Goal: Task Accomplishment & Management: Manage account settings

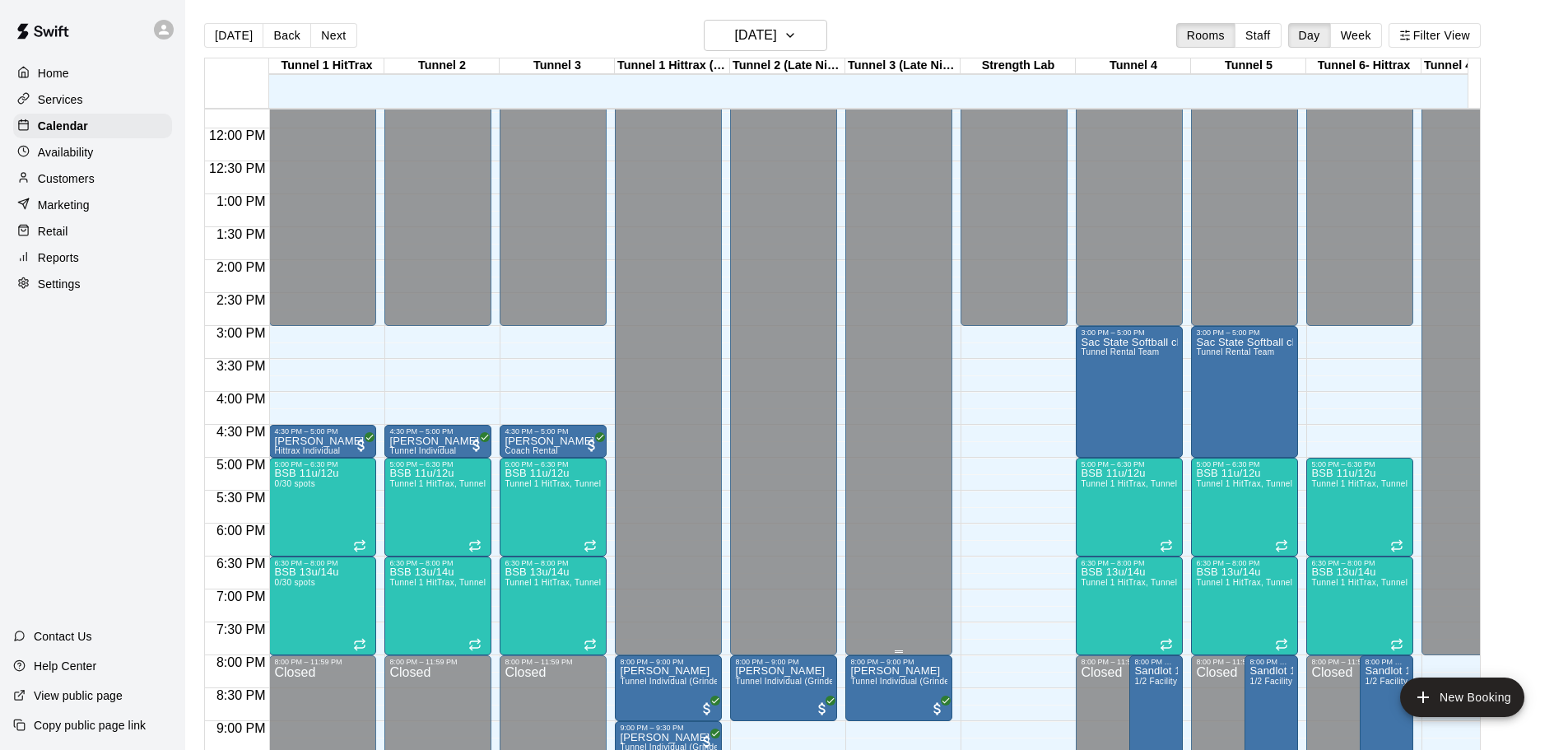
scroll to position [747, 0]
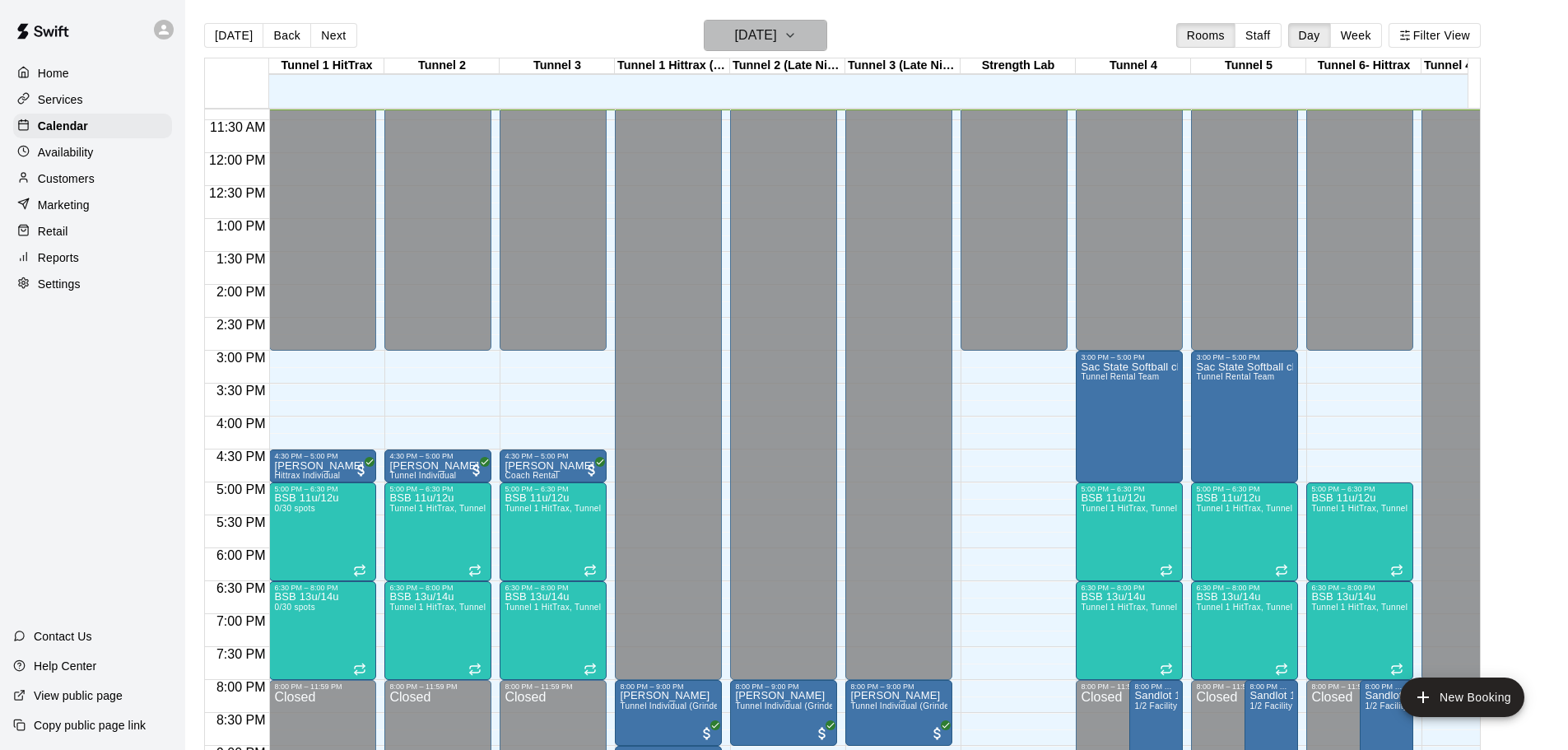
click at [796, 42] on icon "button" at bounding box center [790, 36] width 13 height 20
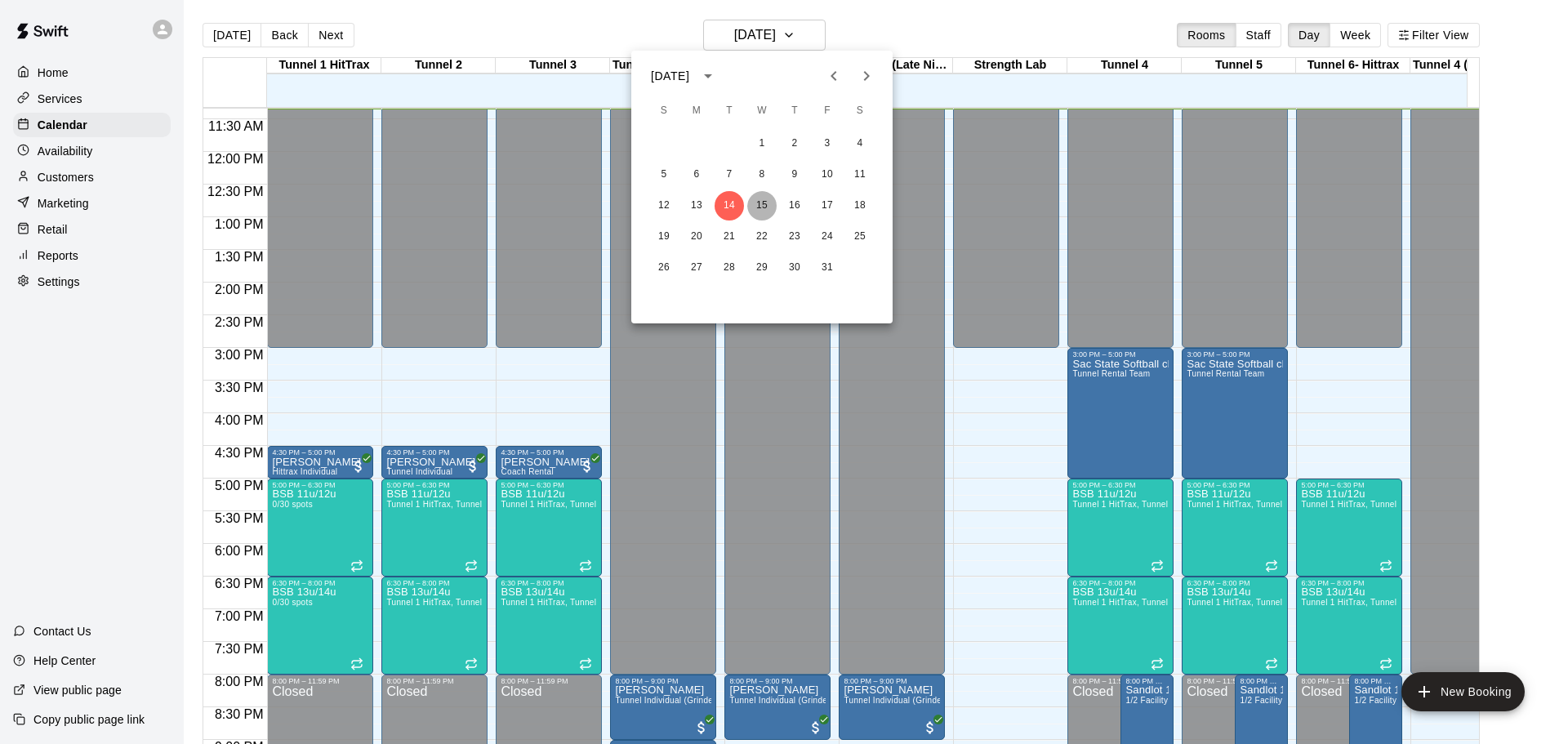
click at [762, 206] on button "15" at bounding box center [762, 206] width 30 height 30
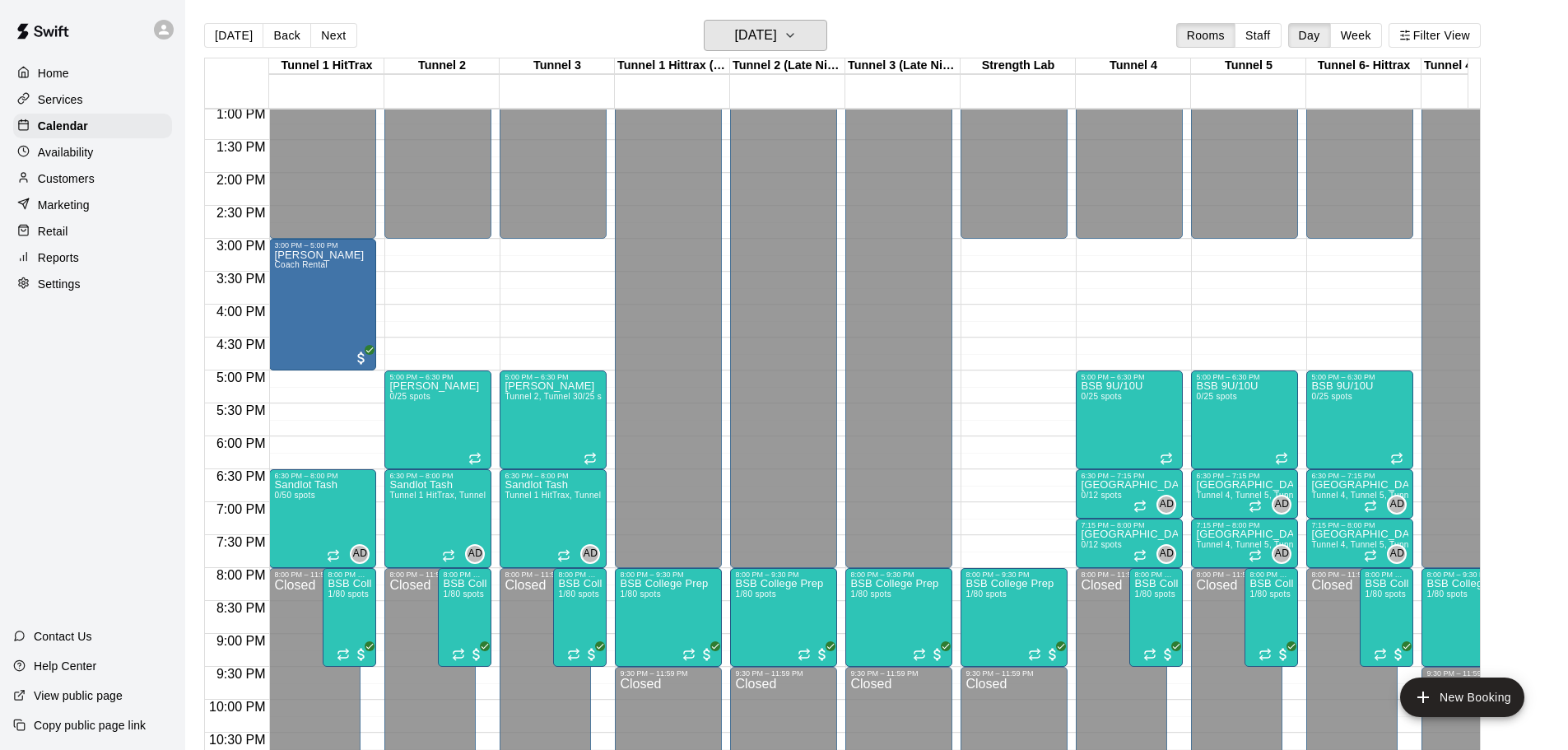
scroll to position [829, 0]
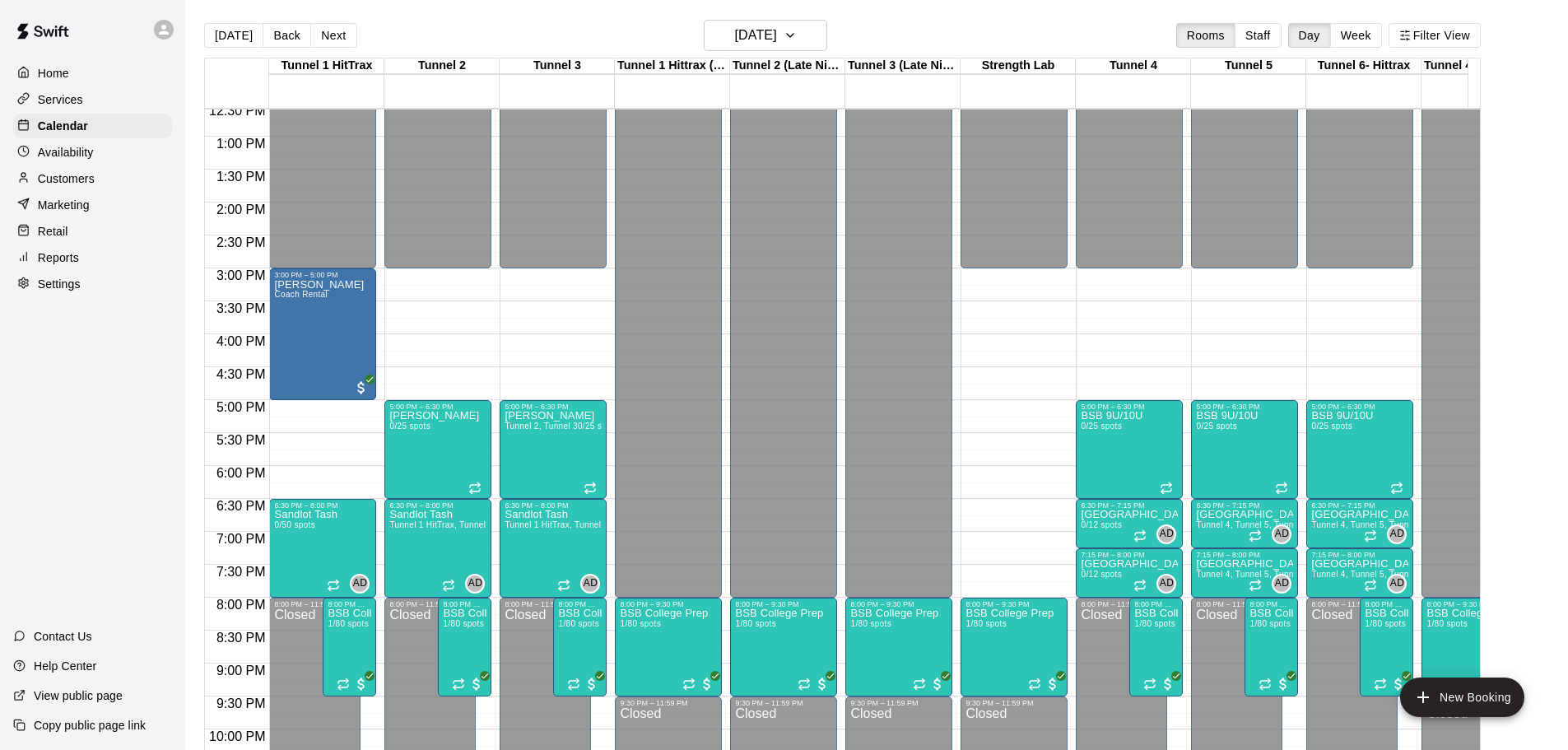
click at [1028, 309] on div "12:00 AM – 3:00 PM Closed 8:00 PM – 9:30 PM [GEOGRAPHIC_DATA] Prep 1/80 spots 9…" at bounding box center [1013, 71] width 107 height 1581
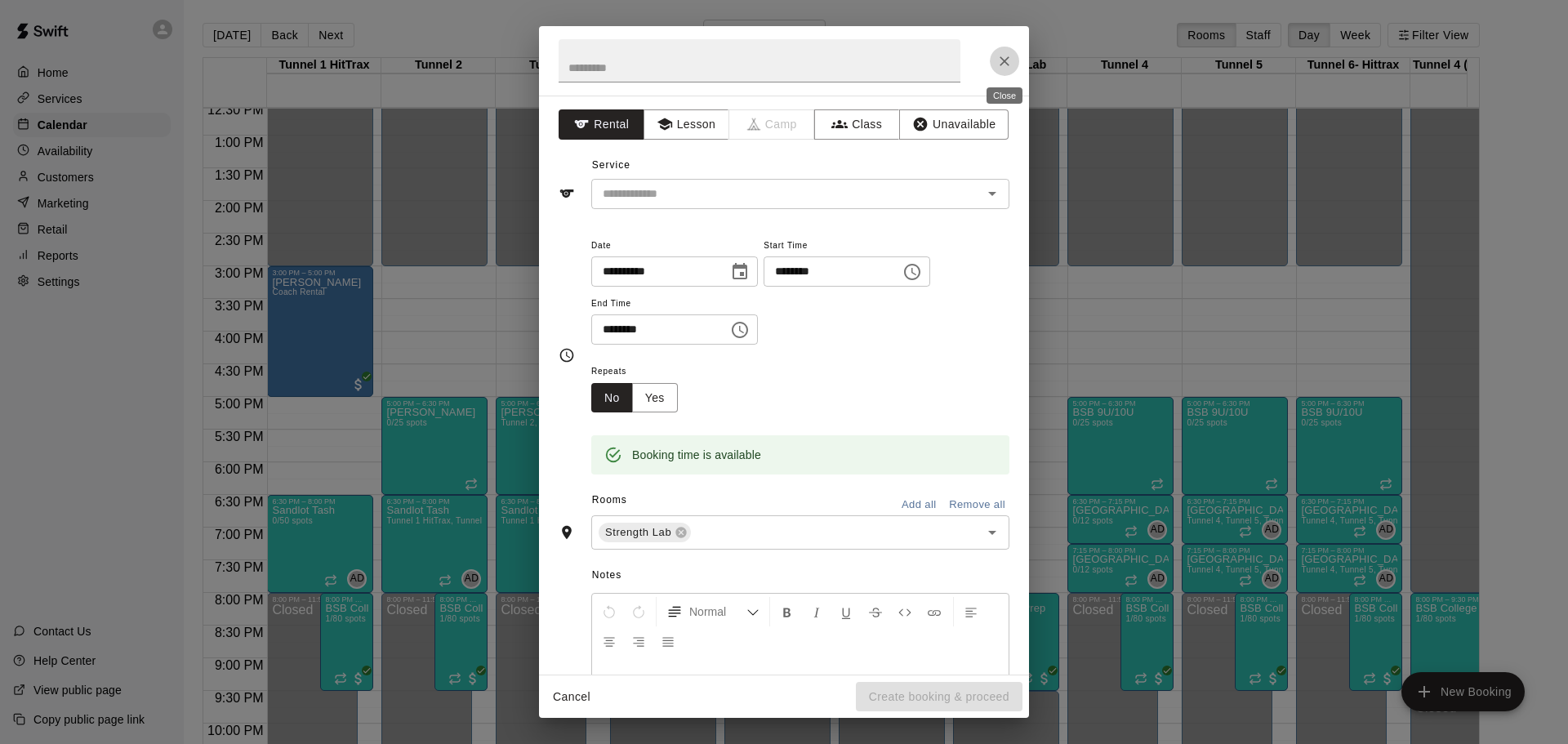
click at [996, 64] on button "Close" at bounding box center [1005, 61] width 30 height 30
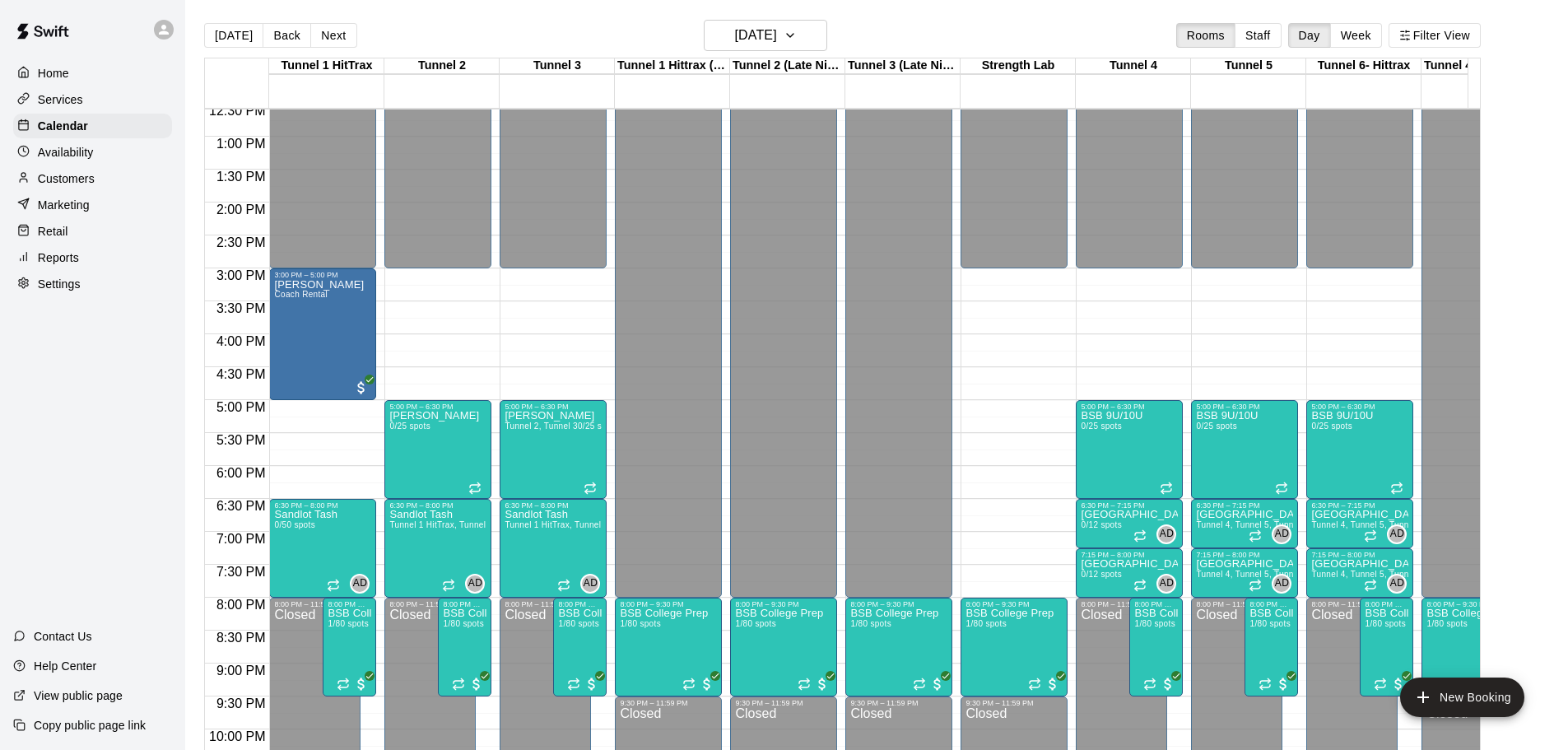
click at [1122, 309] on div "12:00 AM – 3:00 PM Closed 5:00 PM – 6:30 PM BSB 9U/10U 0/25 spots 6:30 PM – 7:1…" at bounding box center [1129, 71] width 107 height 1581
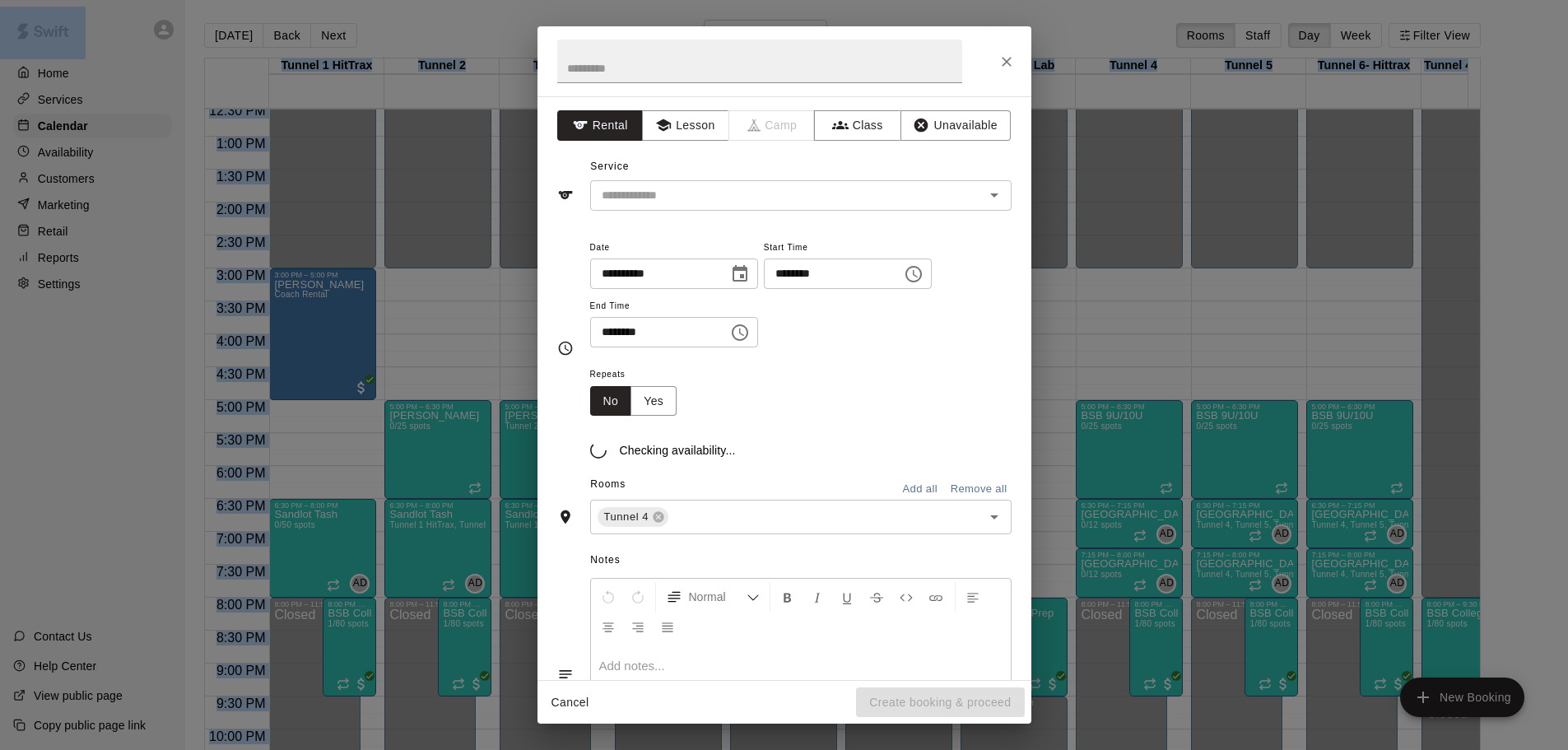
click at [1122, 309] on div "**********" at bounding box center [784, 375] width 1568 height 750
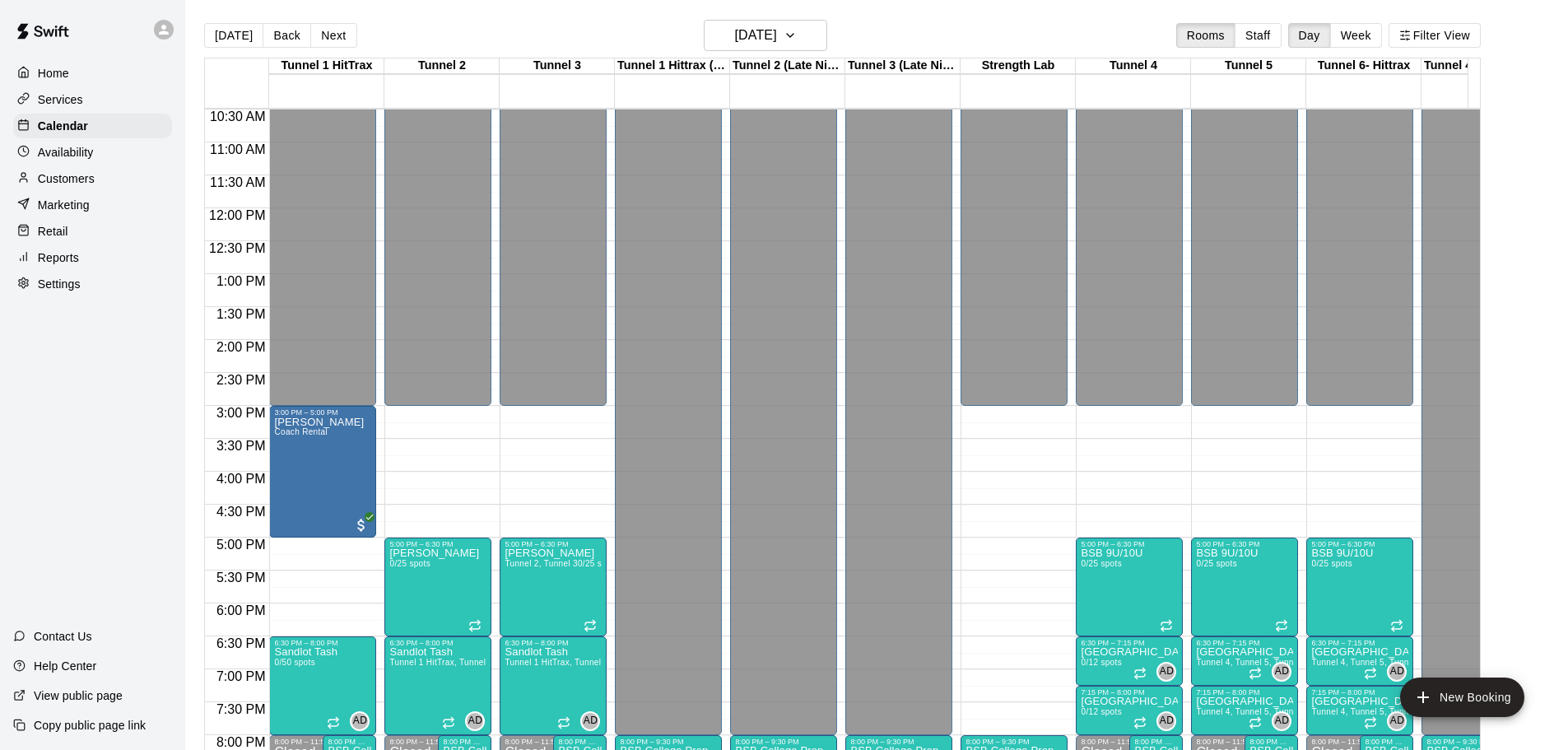
scroll to position [688, 0]
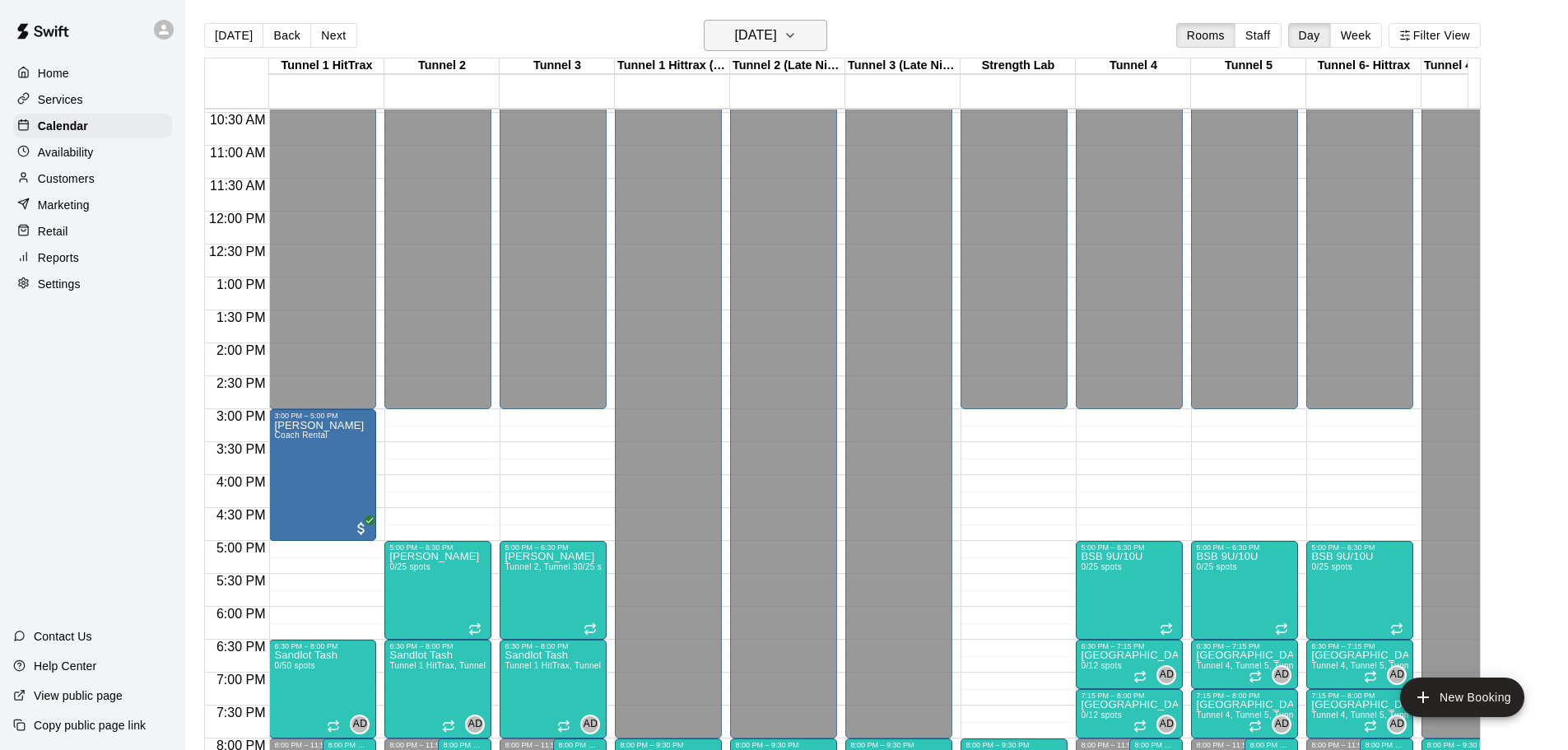
click at [740, 38] on h6 "[DATE]" at bounding box center [756, 36] width 42 height 23
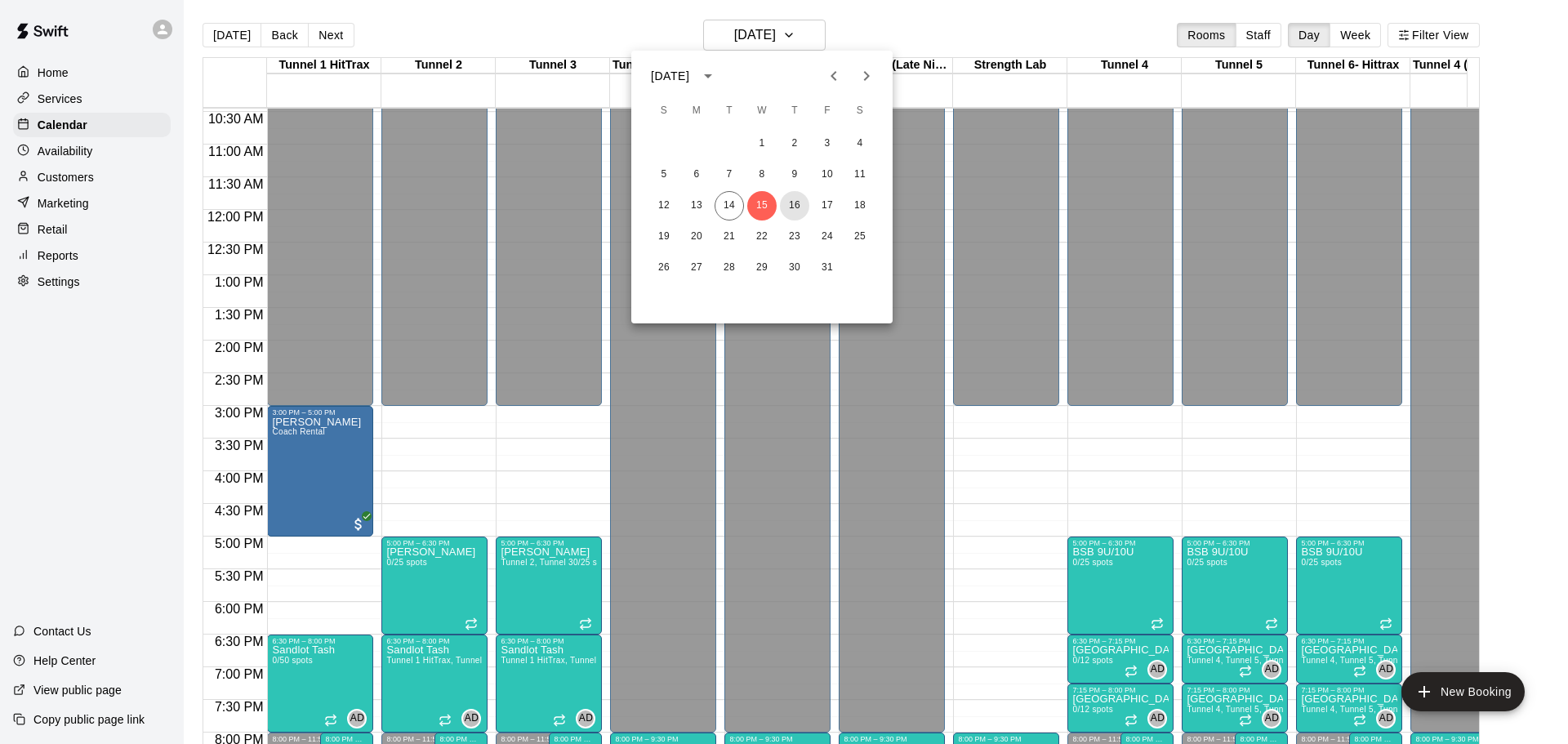
drag, startPoint x: 797, startPoint y: 205, endPoint x: 968, endPoint y: 393, distance: 254.1
click at [970, 382] on div "[DATE] S M T W T F S 1 2 3 4 5 6 7 8 9 10 11 12 13 14 15 16 17 18 19 20 21 22 2…" at bounding box center [784, 372] width 1568 height 744
click at [801, 207] on button "16" at bounding box center [794, 206] width 30 height 30
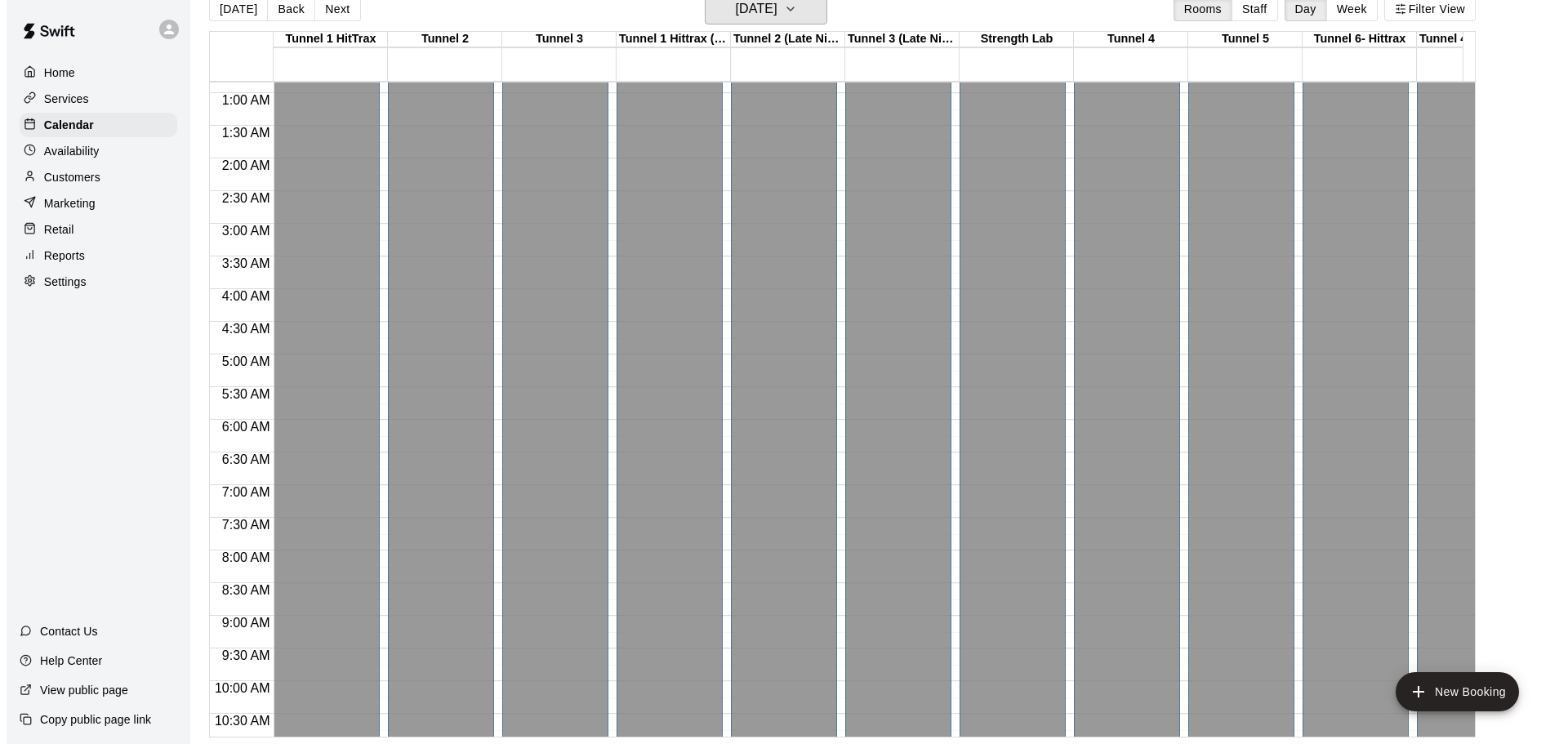
scroll to position [0, 0]
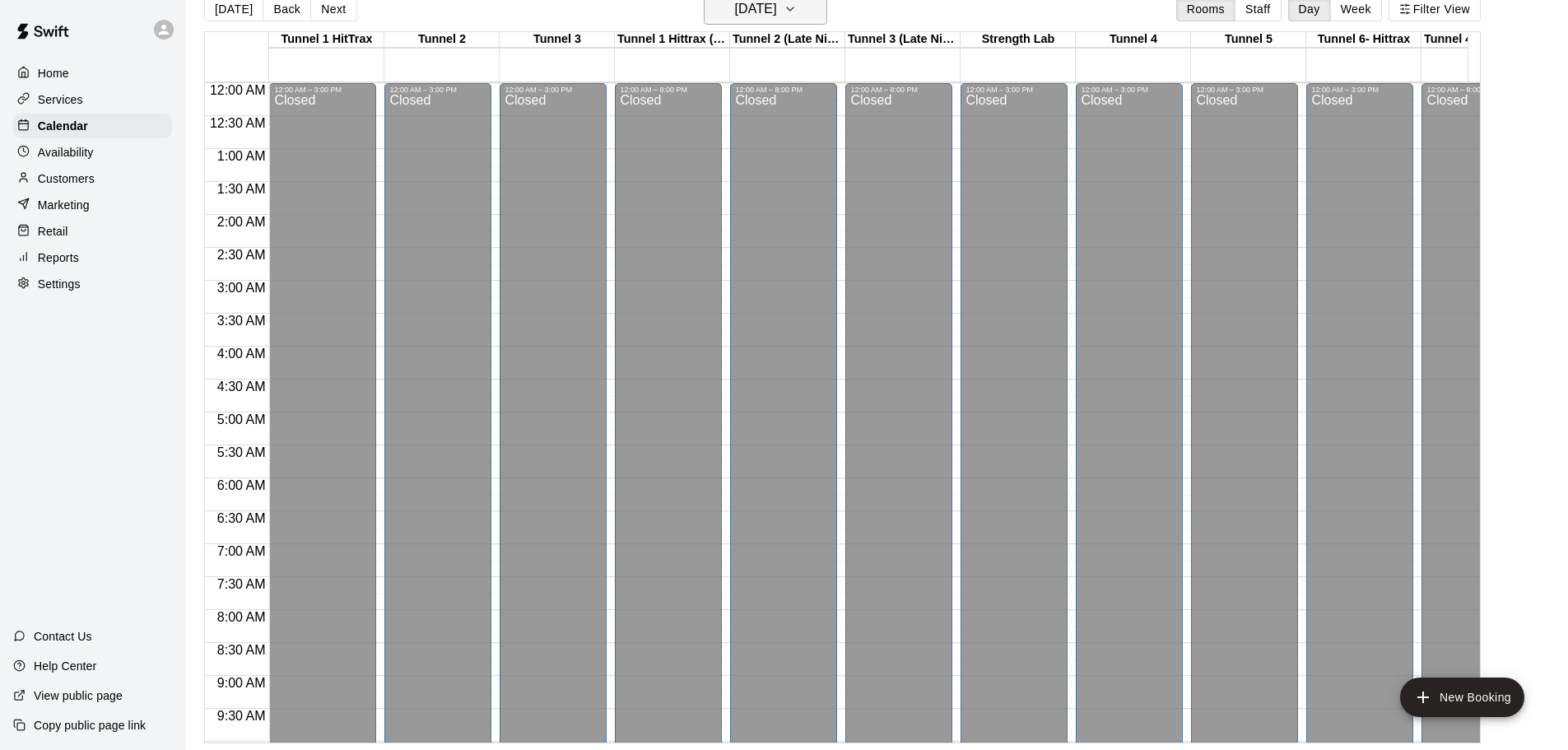
click at [796, 10] on icon "button" at bounding box center [790, 9] width 13 height 20
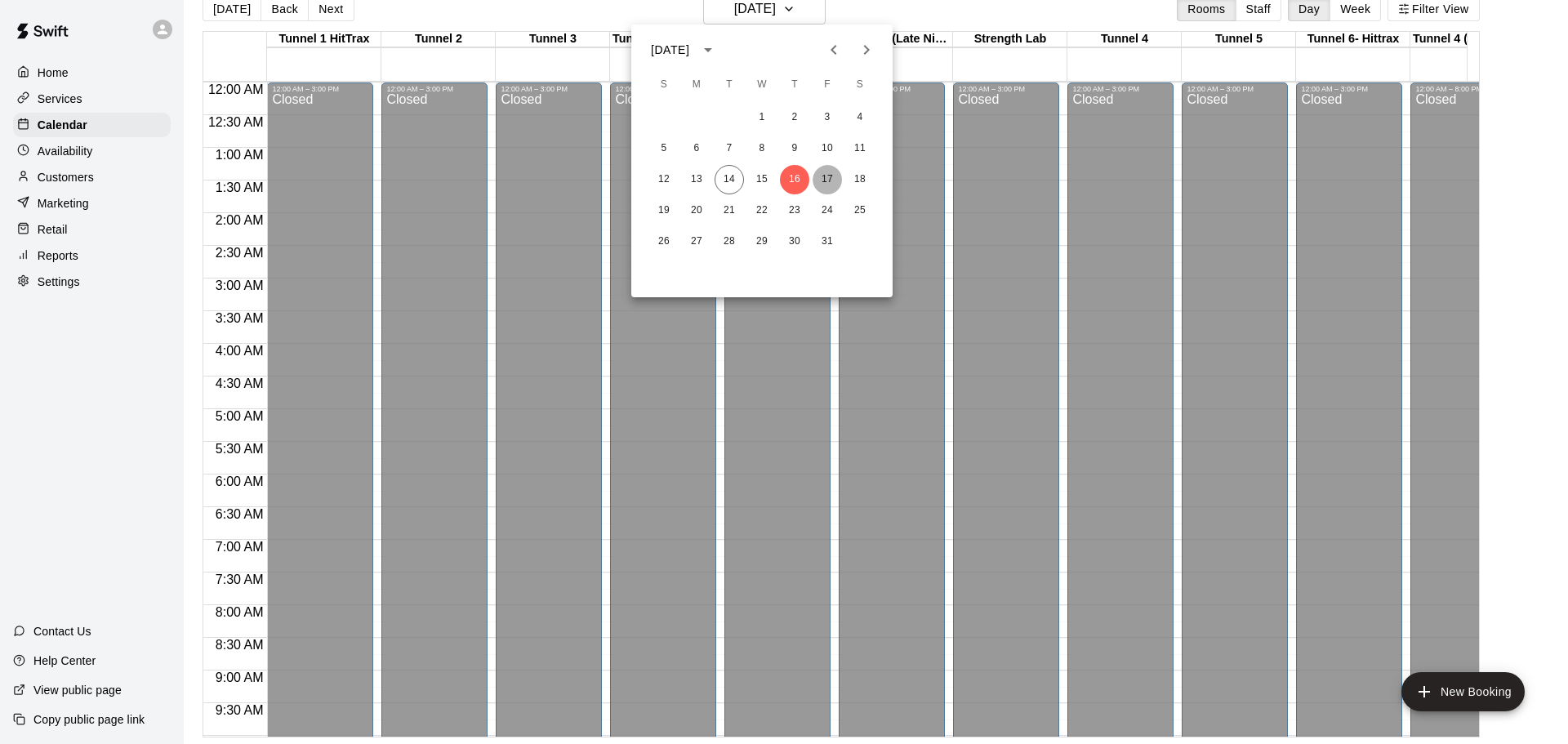
click at [821, 174] on button "17" at bounding box center [827, 180] width 30 height 30
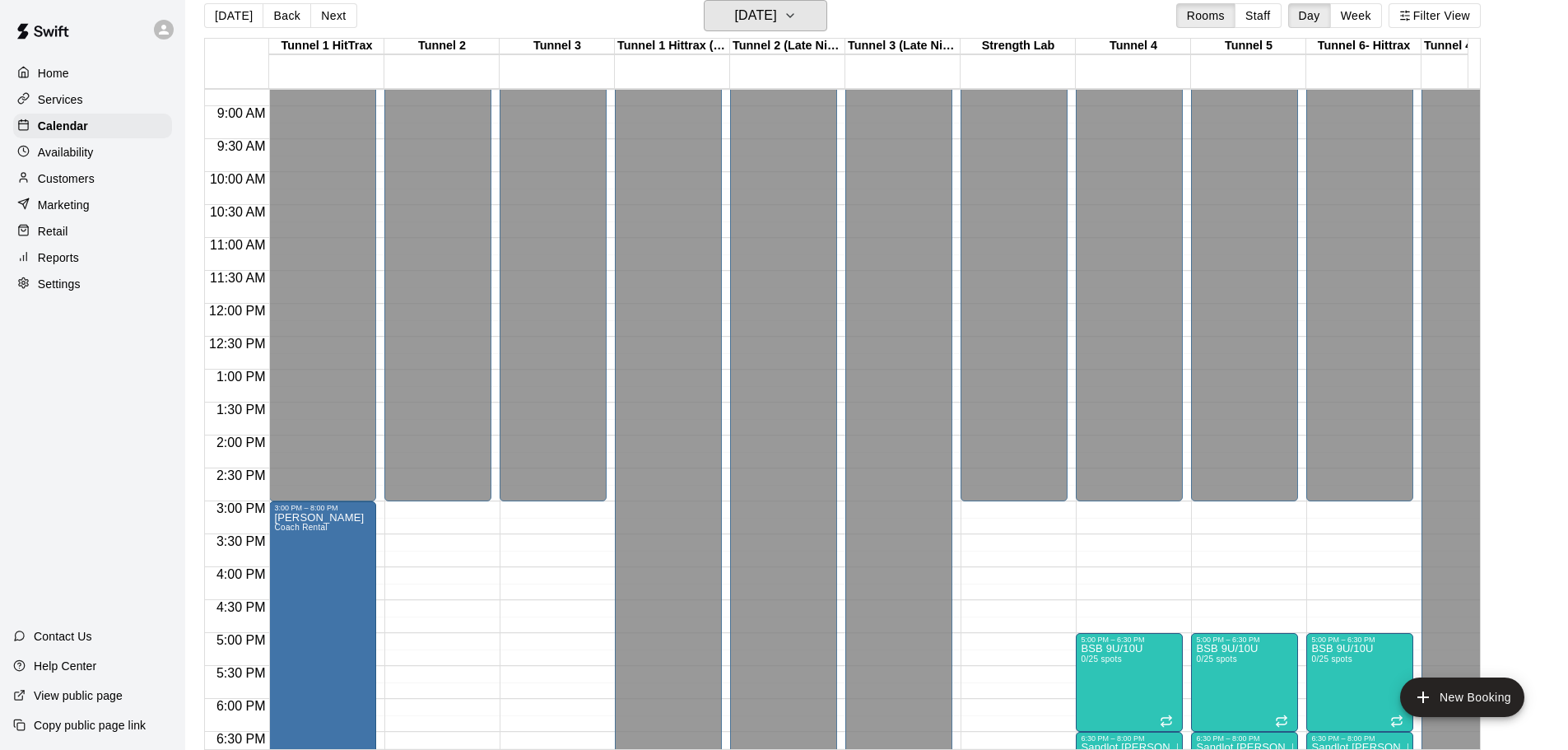
scroll to position [935, 0]
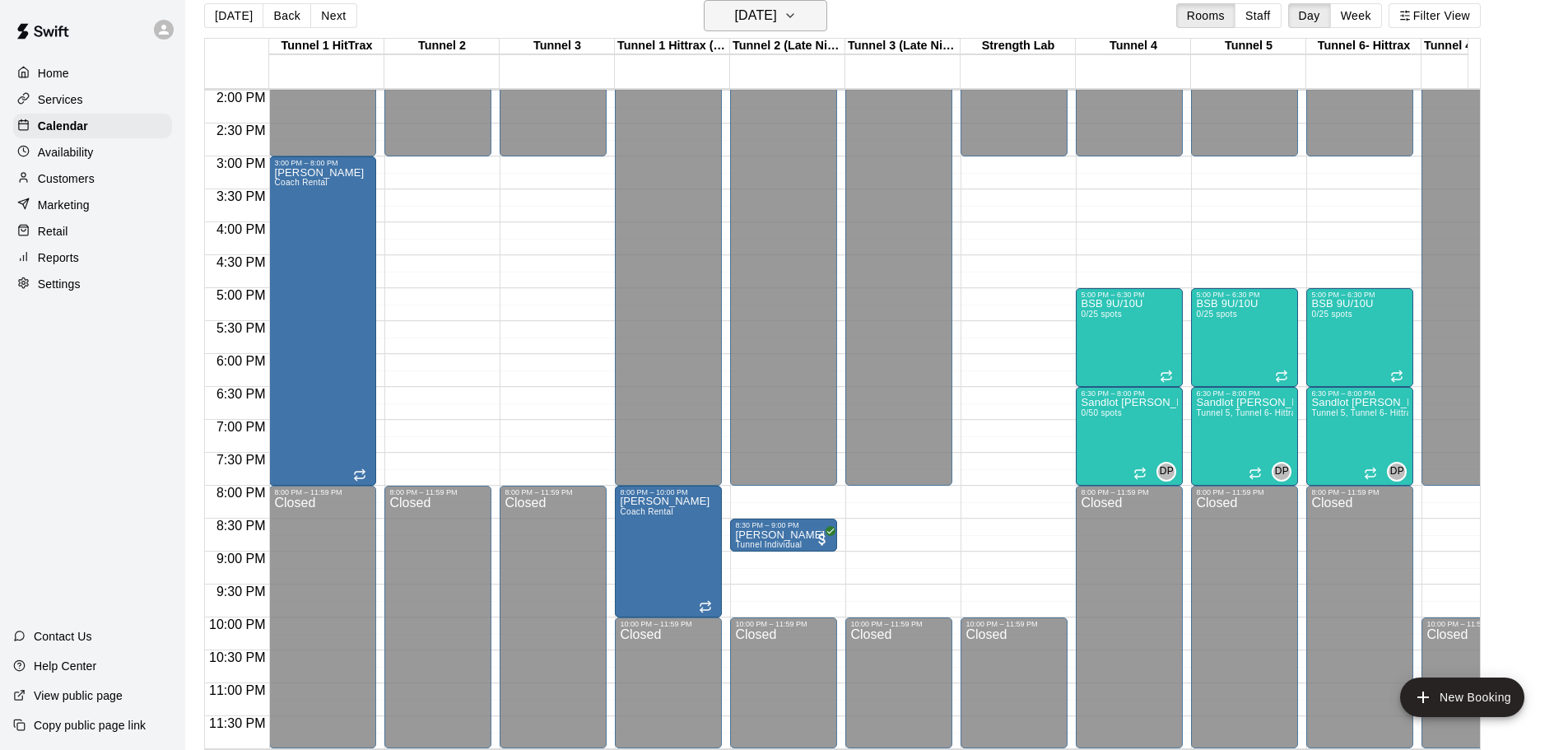
click at [798, 14] on button "[DATE]" at bounding box center [765, 16] width 123 height 32
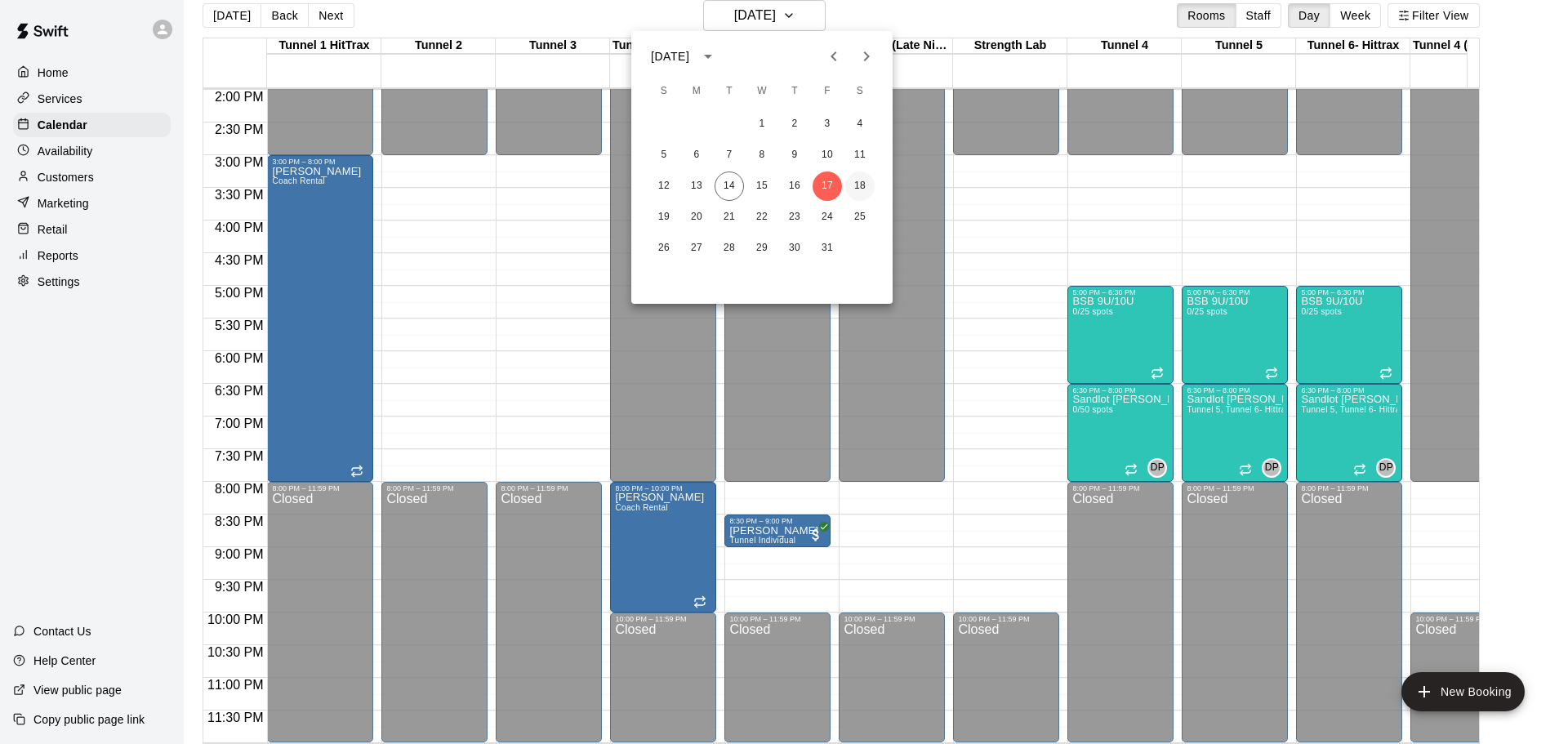
click at [853, 193] on button "18" at bounding box center [860, 186] width 30 height 30
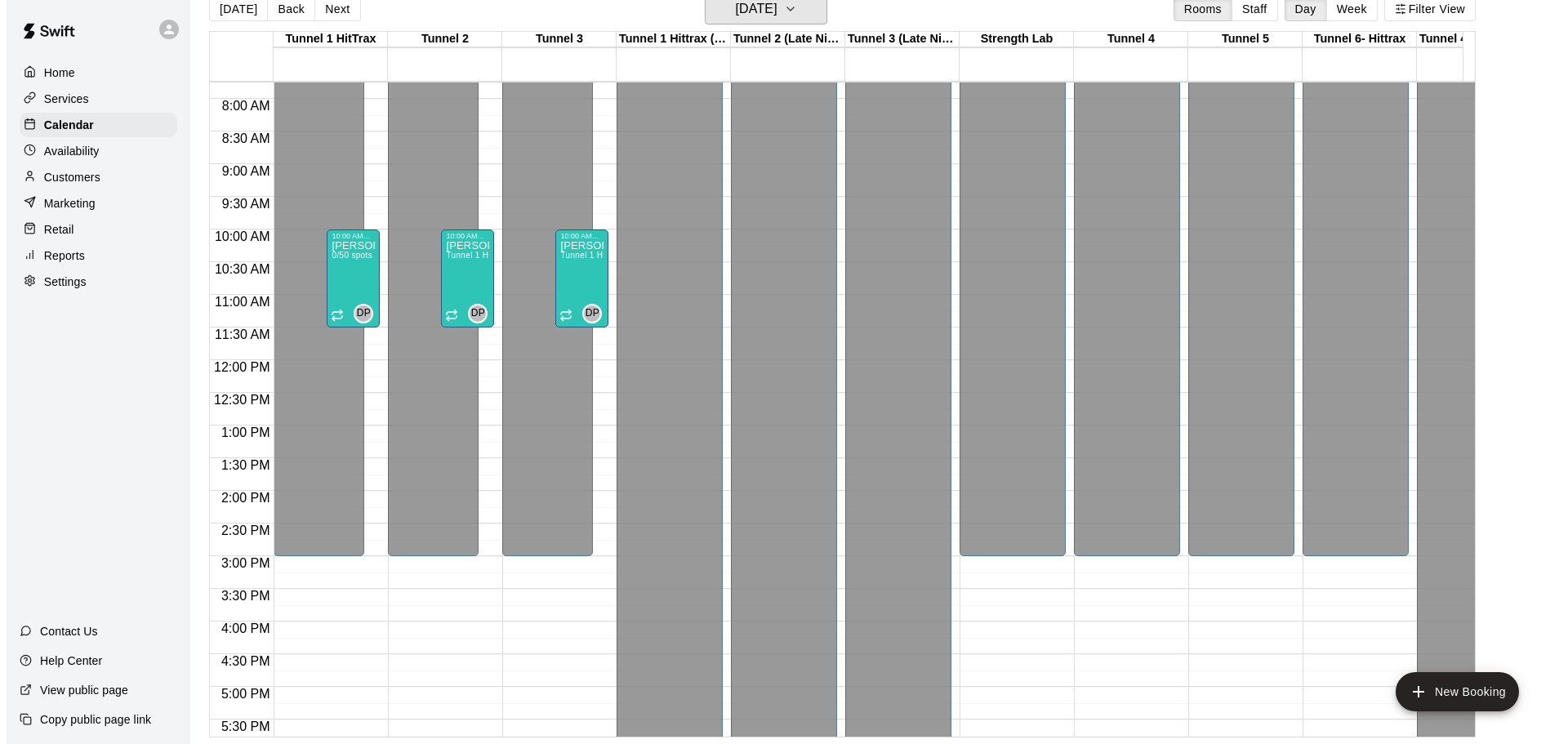
scroll to position [438, 0]
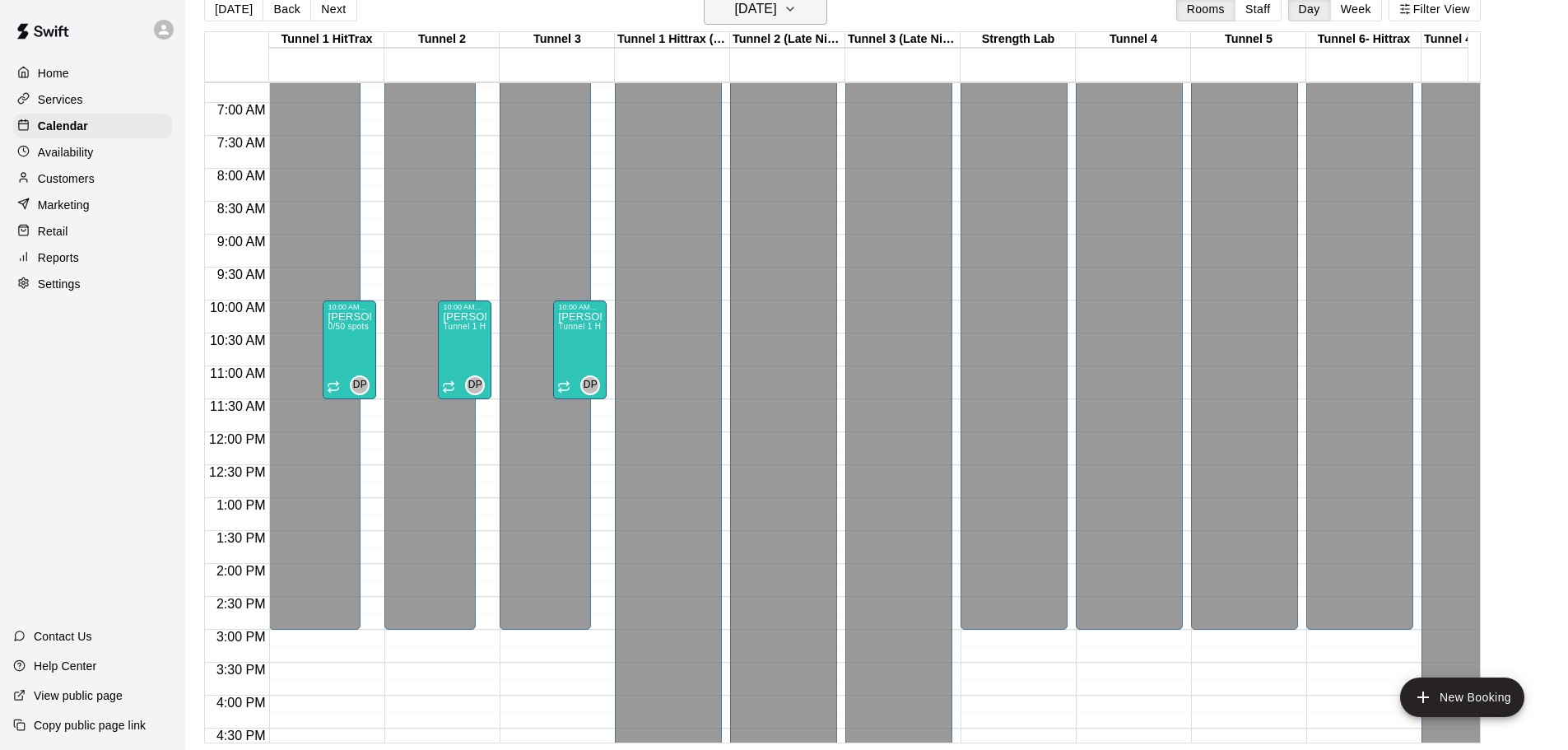
click at [796, 14] on icon "button" at bounding box center [790, 9] width 13 height 20
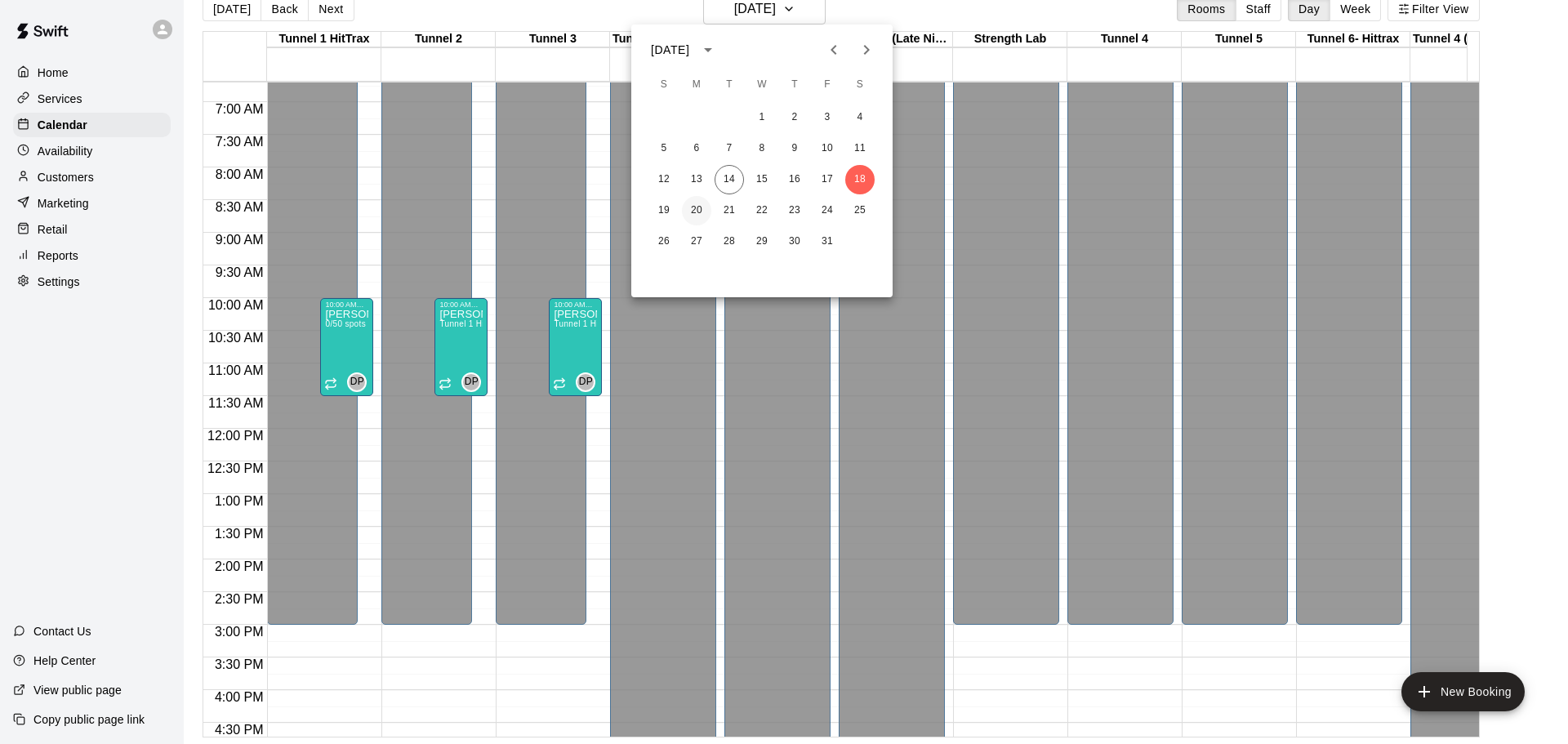
click at [690, 206] on button "20" at bounding box center [697, 211] width 30 height 30
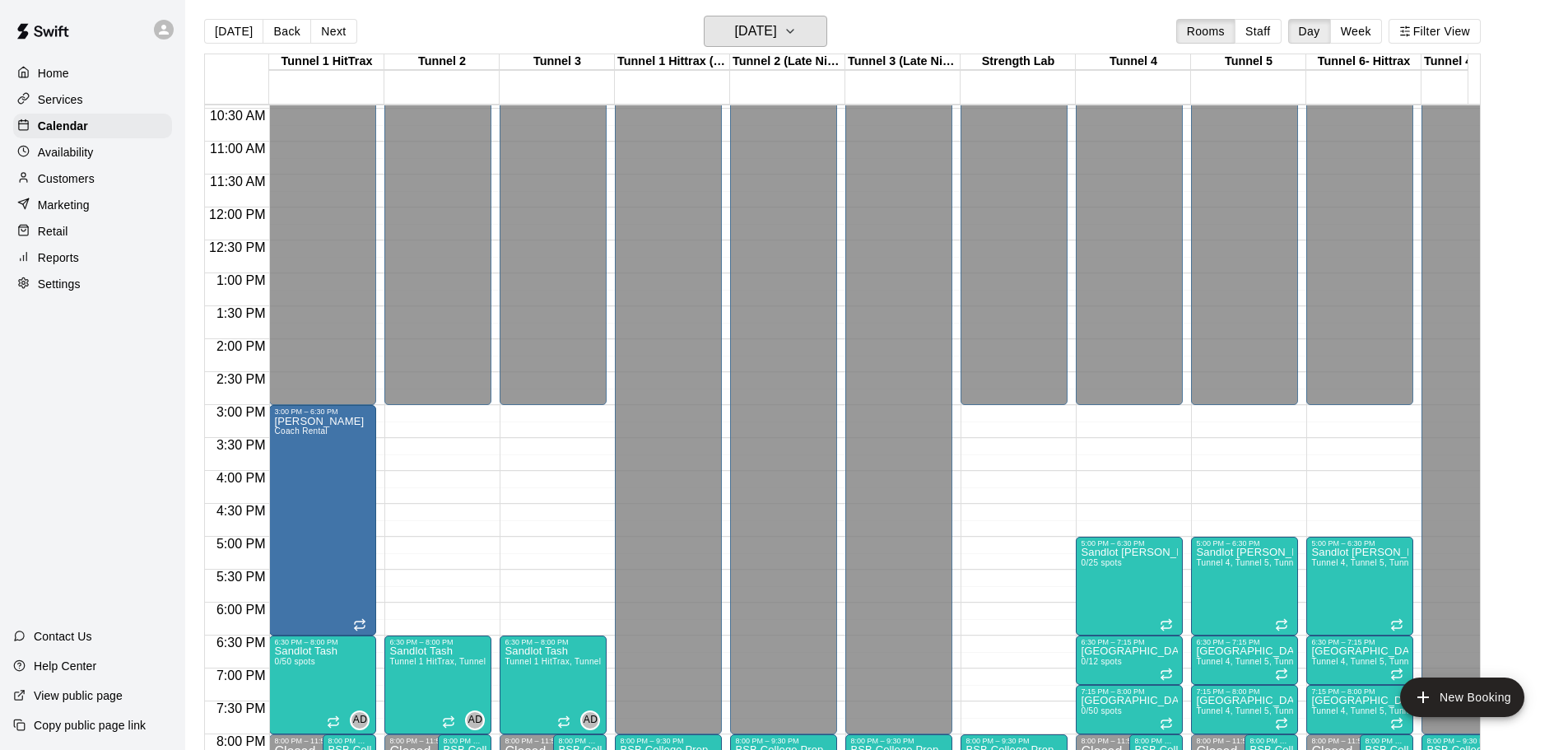
scroll to position [0, 0]
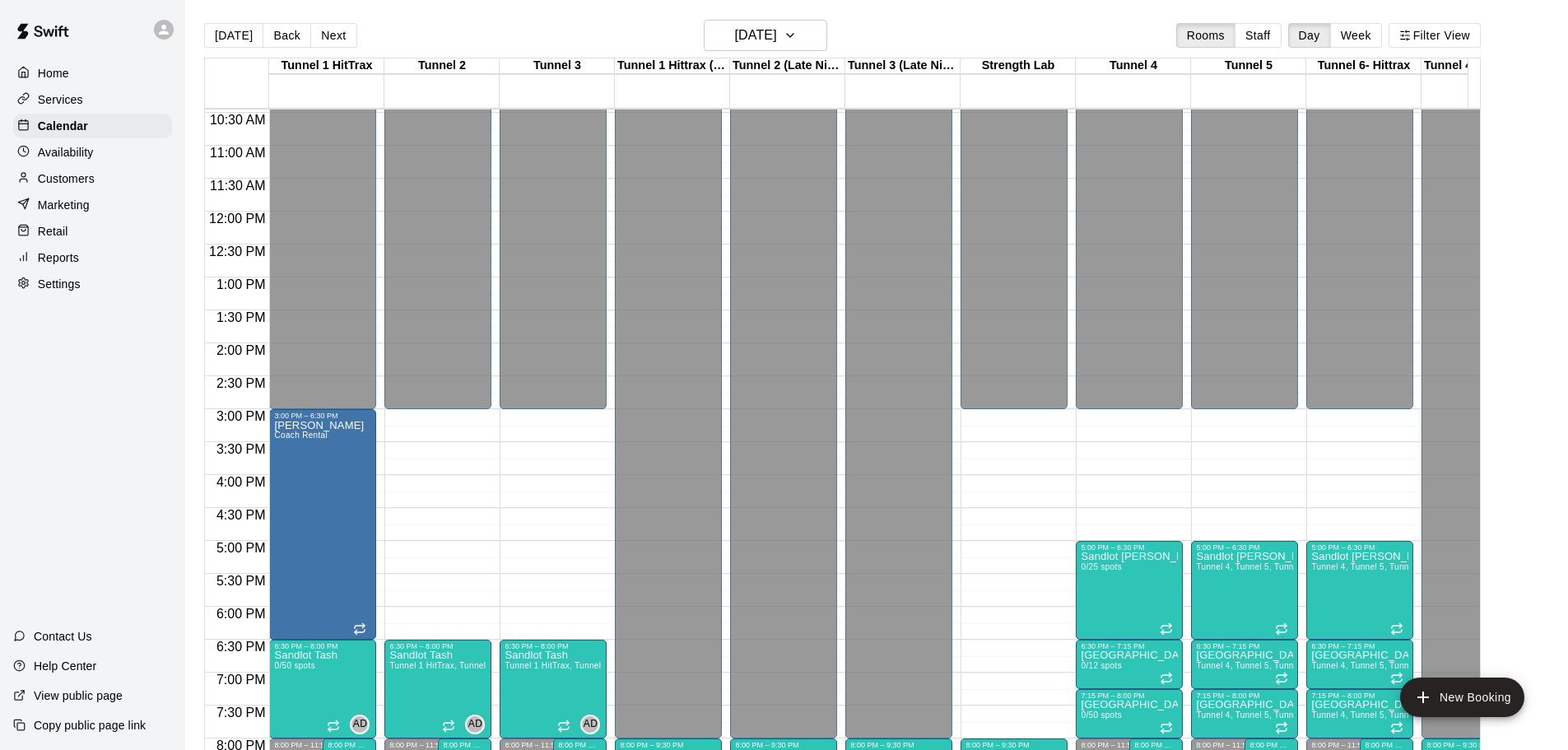
click at [71, 98] on p "Services" at bounding box center [61, 100] width 45 height 17
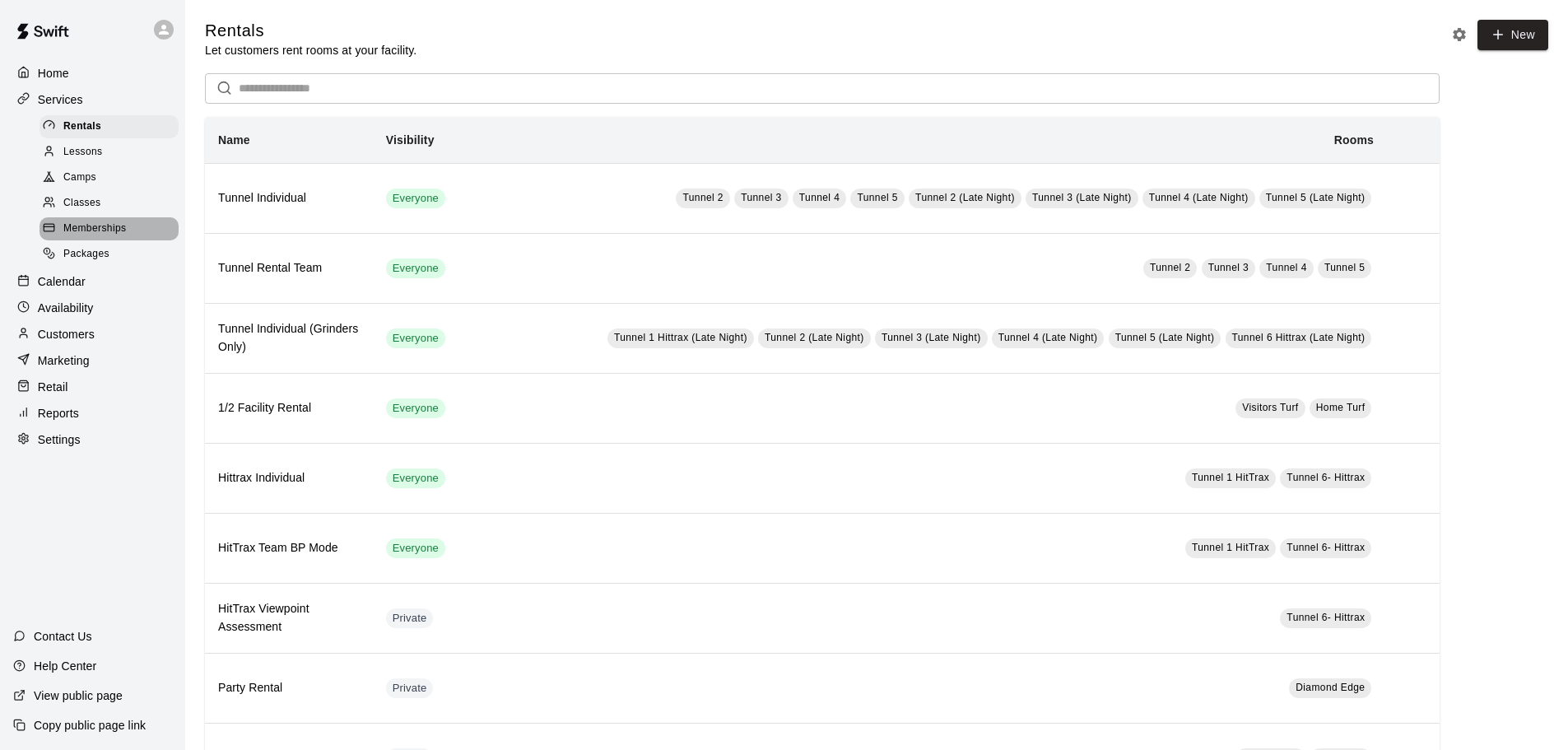
click at [117, 229] on span "Memberships" at bounding box center [94, 229] width 62 height 17
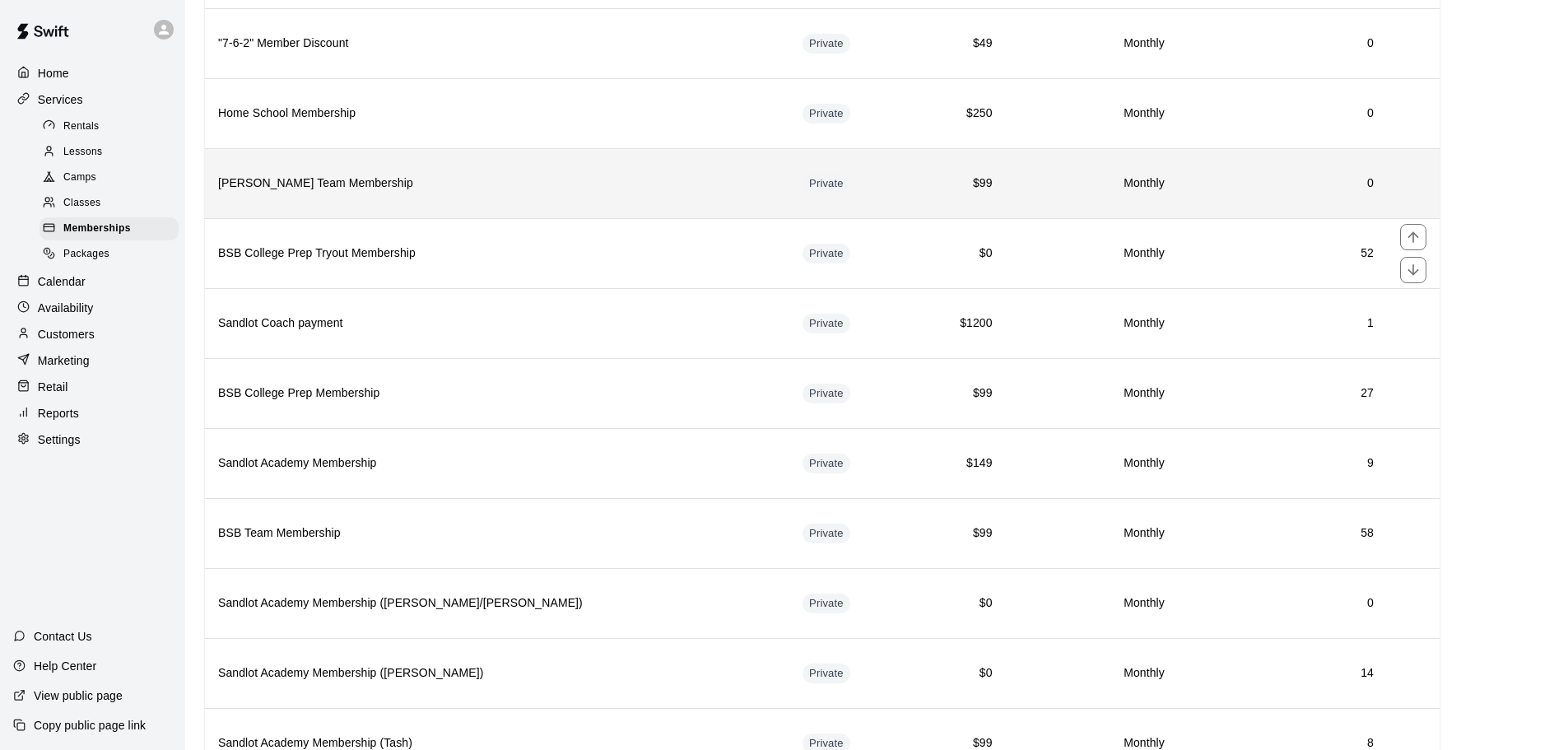
scroll to position [576, 0]
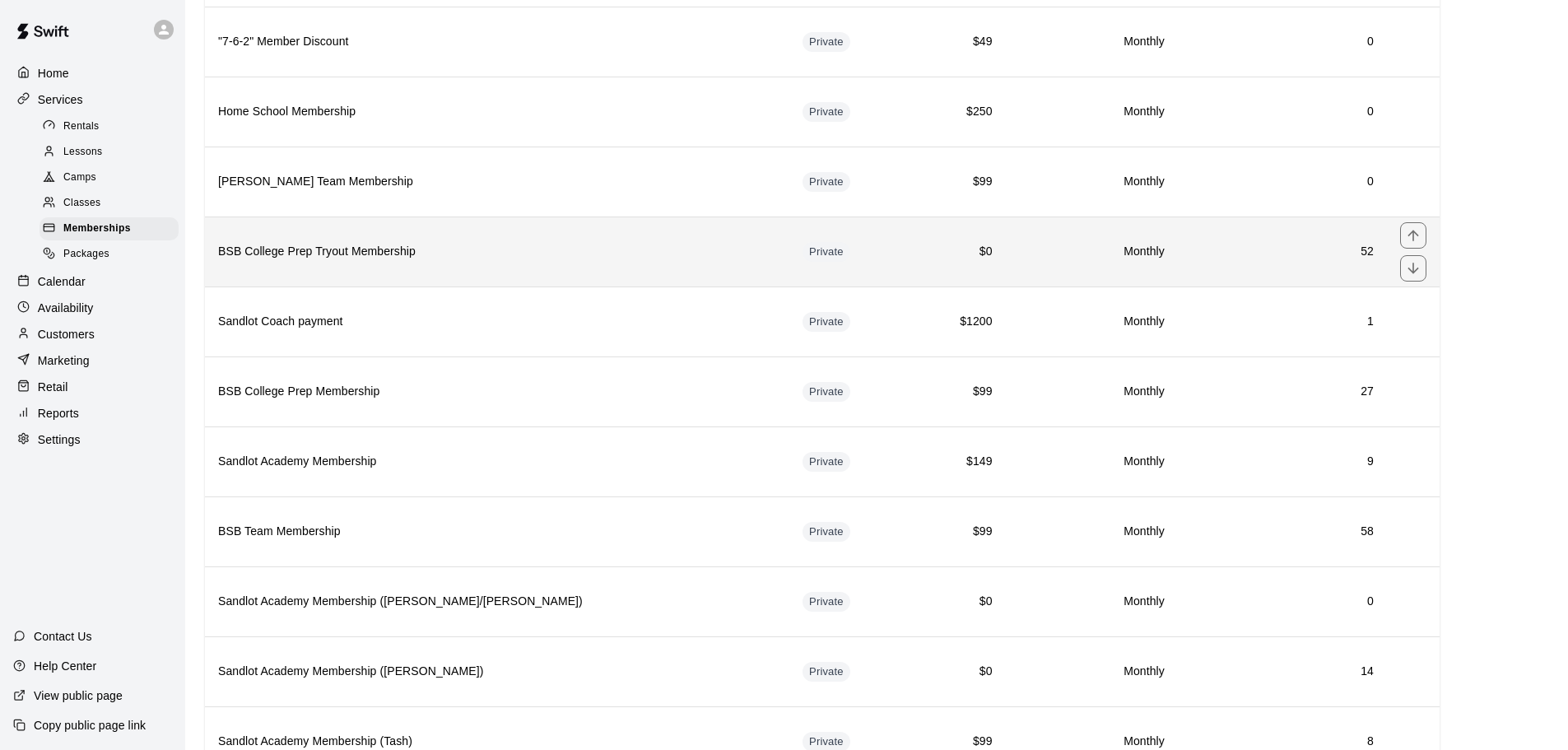
click at [400, 265] on th "BSB College Prep Tryout Membership" at bounding box center [496, 251] width 584 height 70
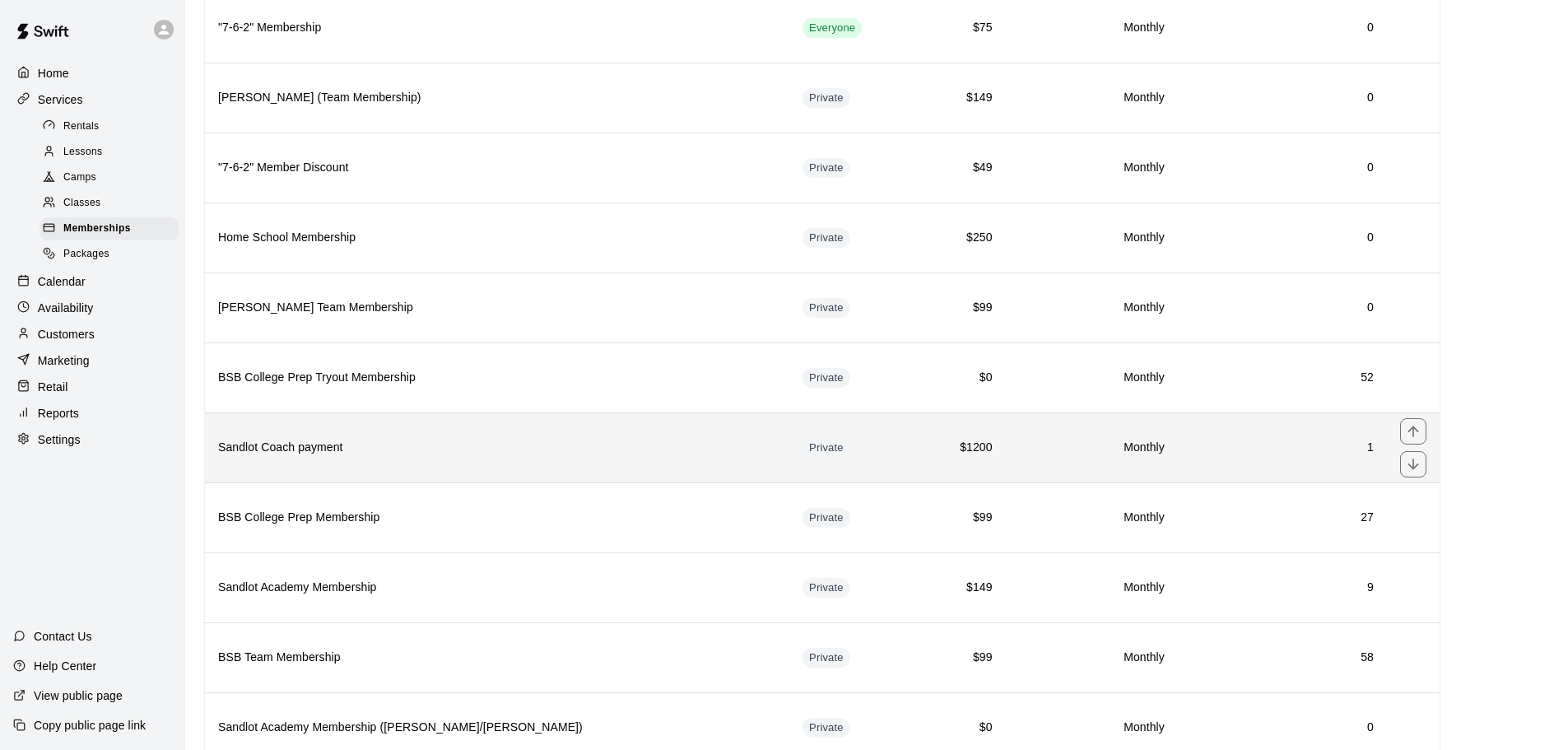
scroll to position [494, 0]
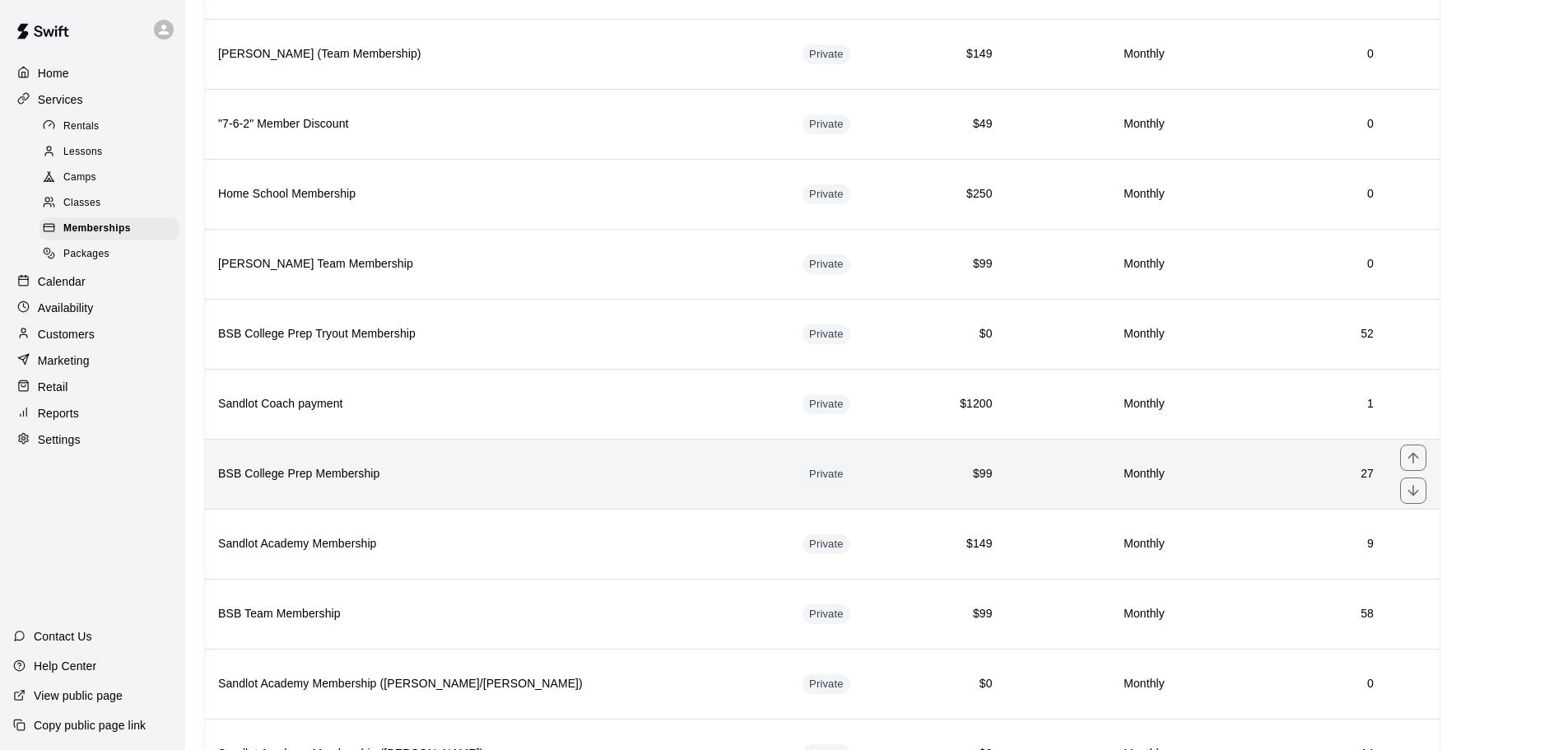
click at [470, 466] on h6 "BSB College Prep Membership" at bounding box center [496, 474] width 558 height 18
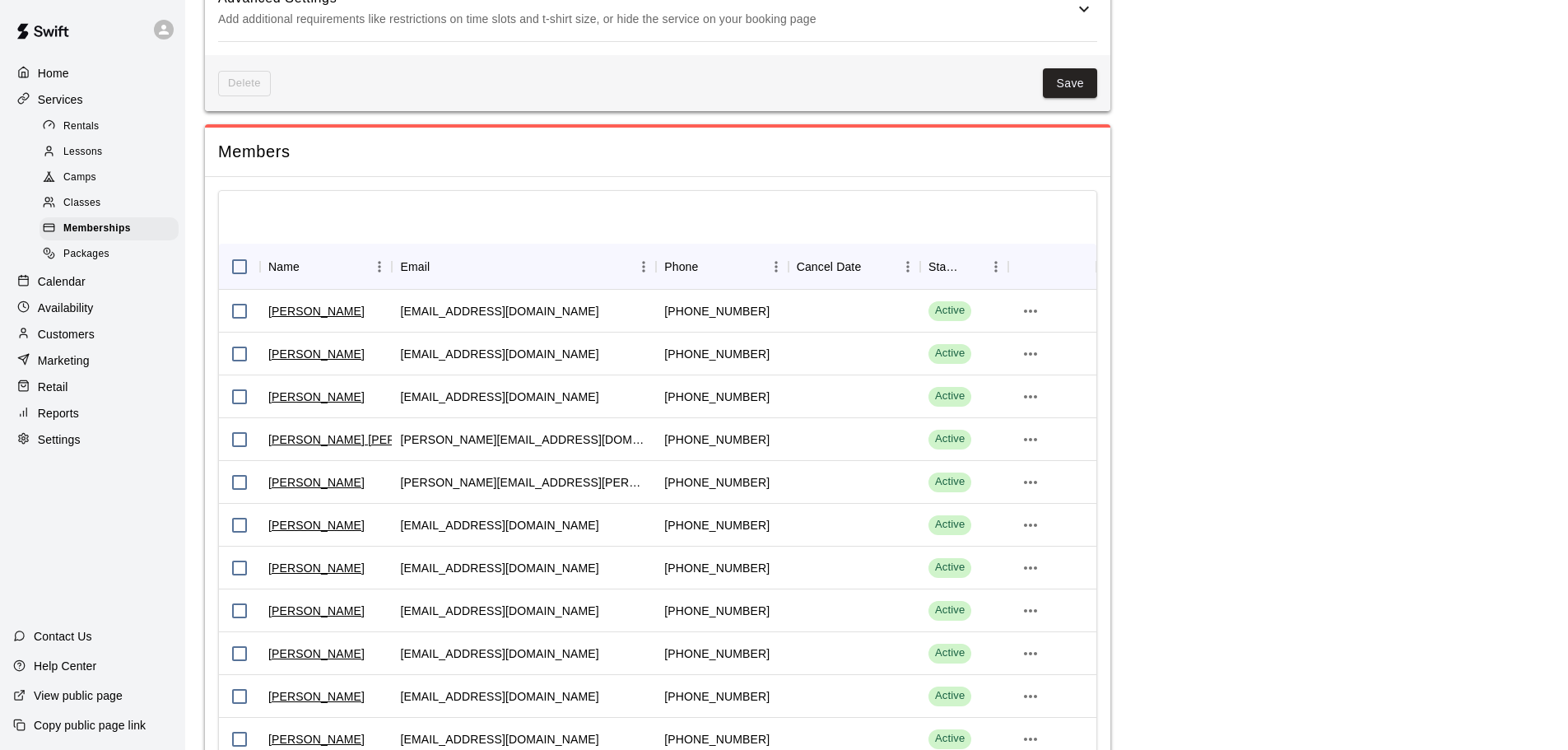
scroll to position [2062, 0]
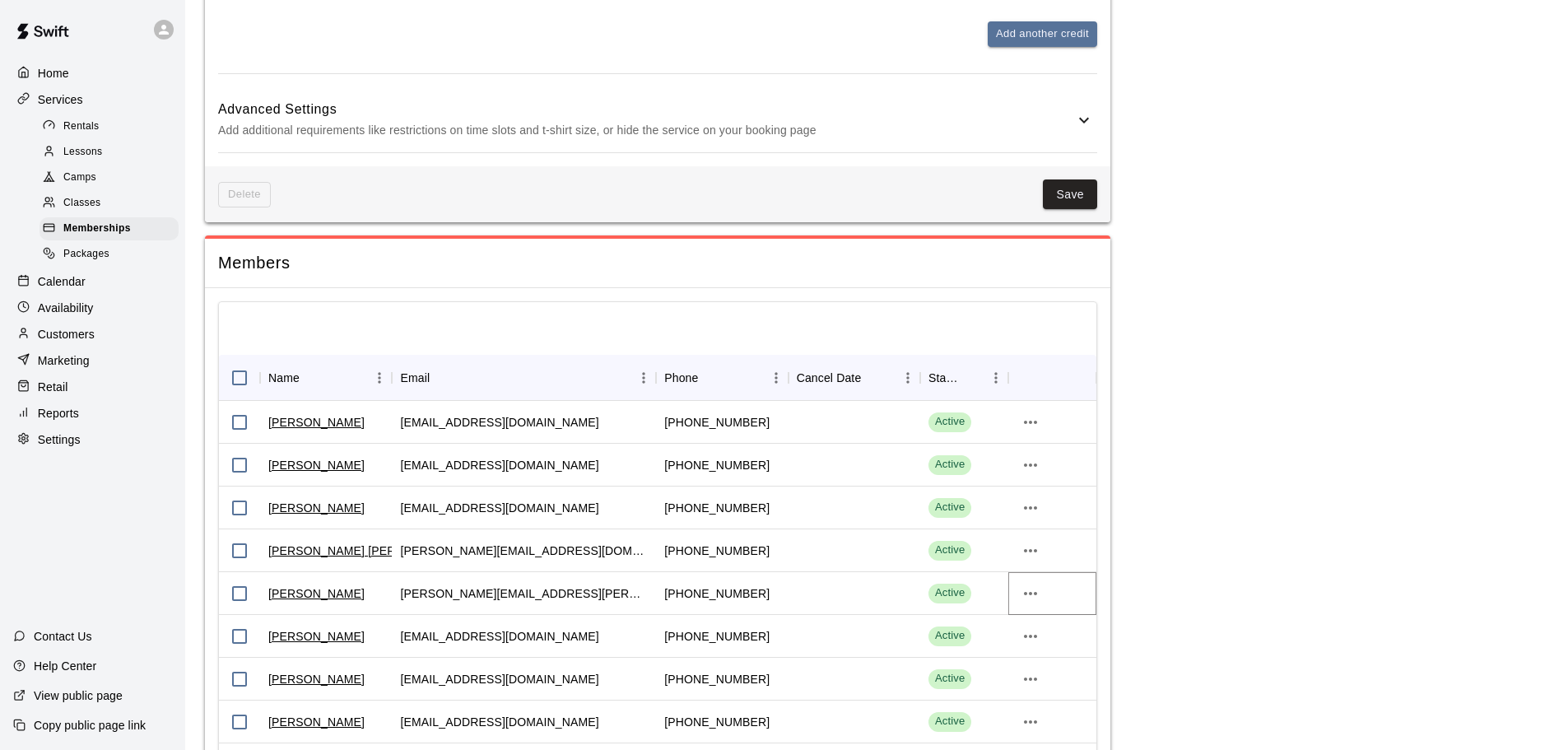
click at [1024, 595] on icon "more actions" at bounding box center [1030, 594] width 13 height 3
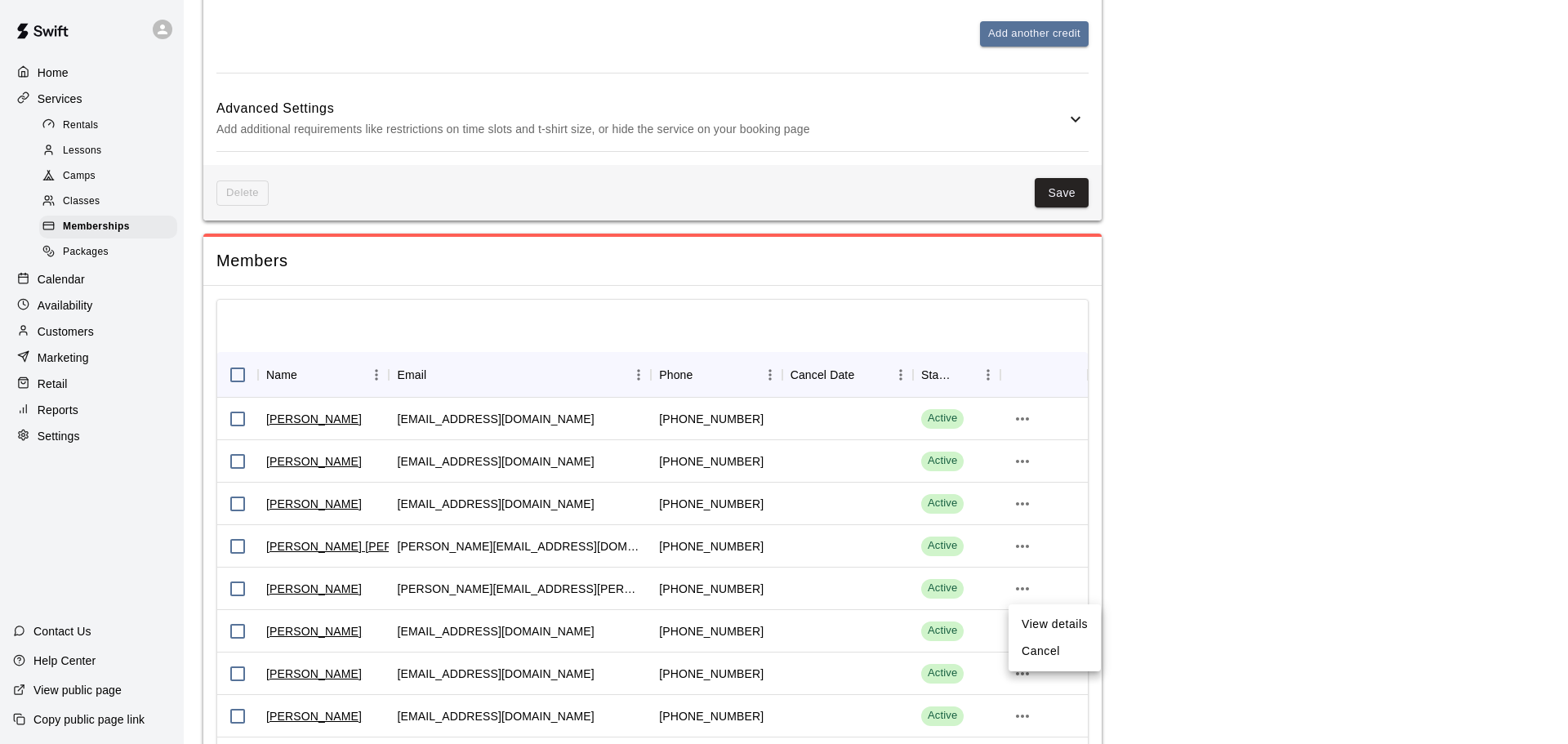
click at [1016, 591] on div at bounding box center [784, 372] width 1568 height 744
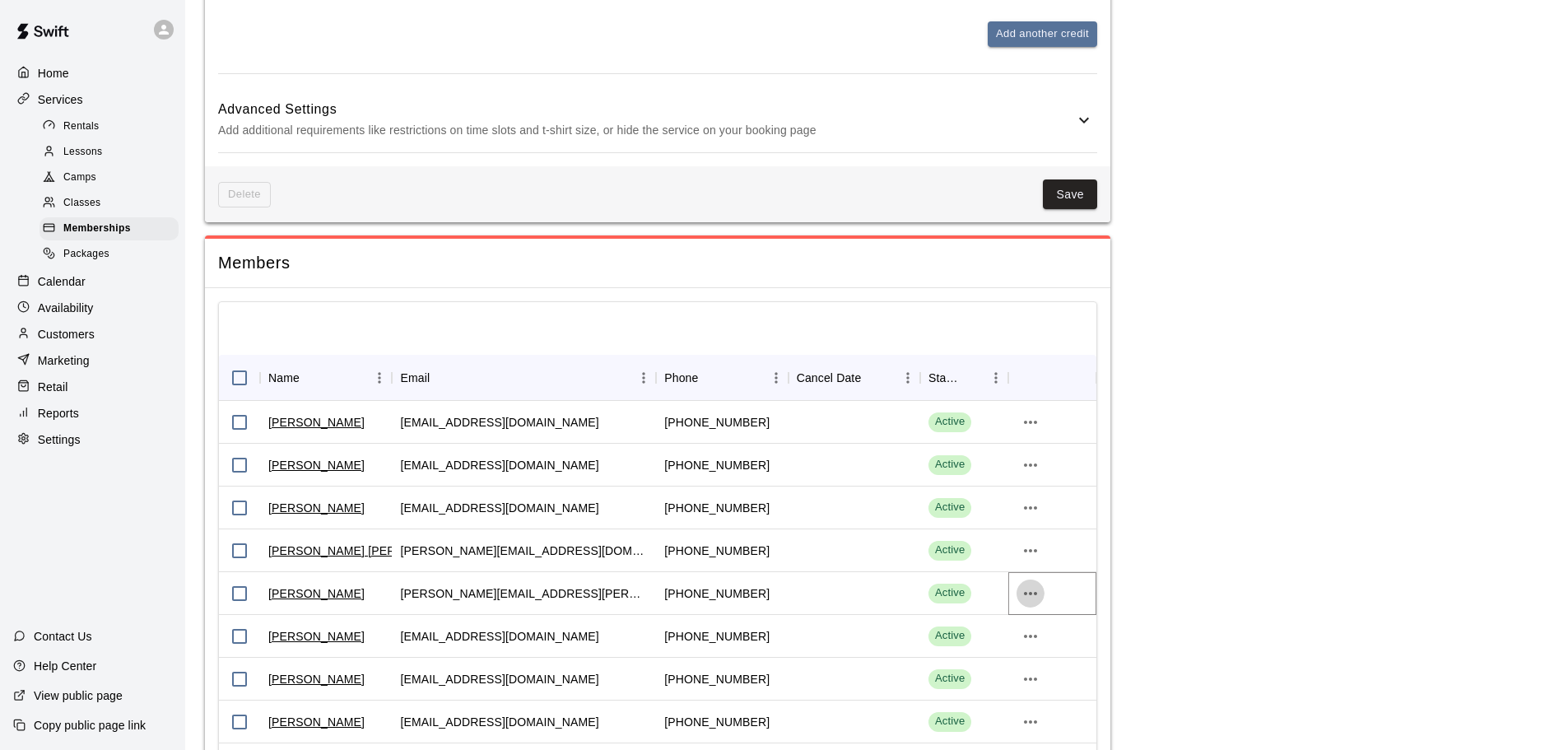
click at [1033, 597] on icon "more actions" at bounding box center [1031, 594] width 20 height 20
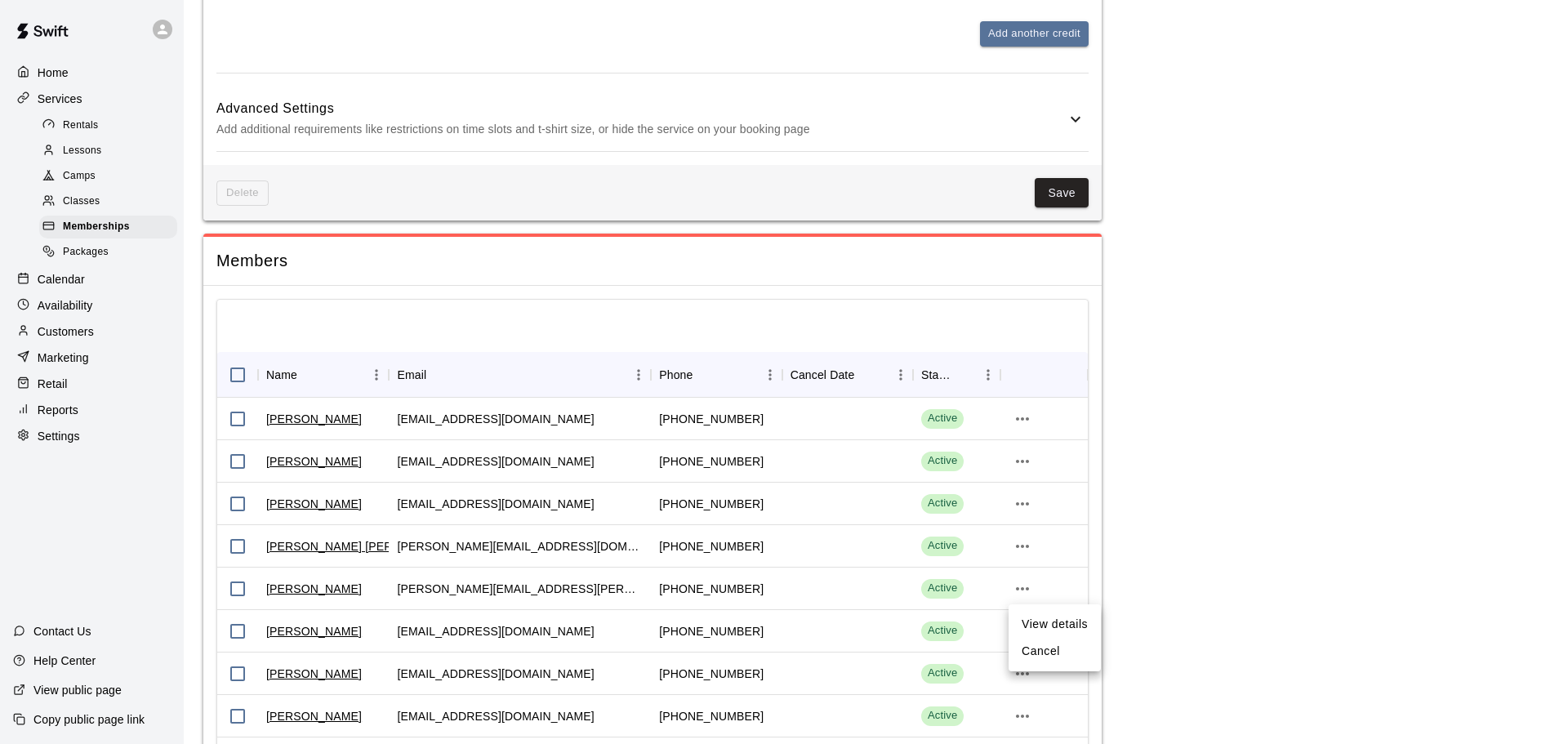
click at [1049, 622] on li "View details" at bounding box center [1055, 624] width 92 height 27
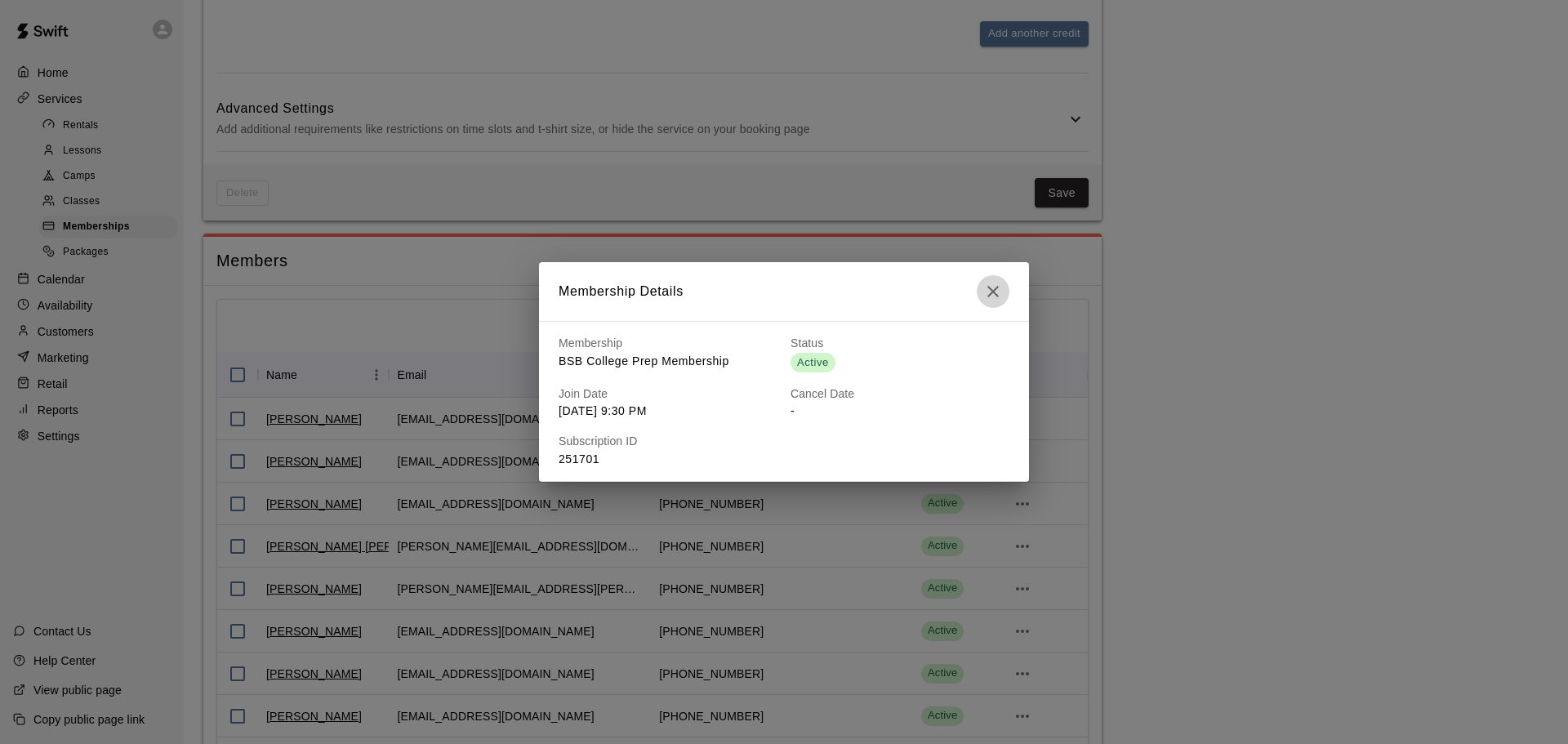
click at [1002, 291] on icon "button" at bounding box center [993, 292] width 20 height 20
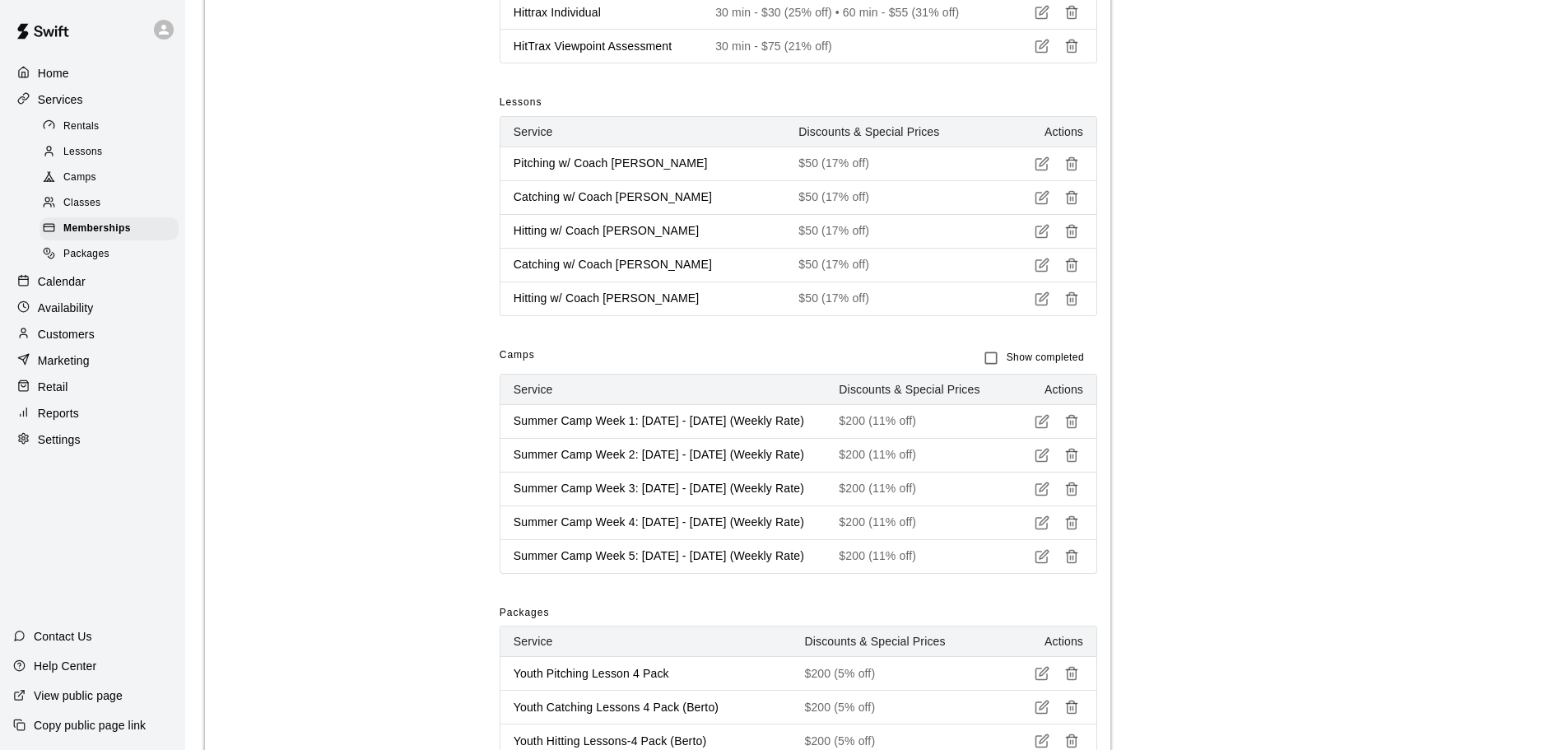
scroll to position [992, 0]
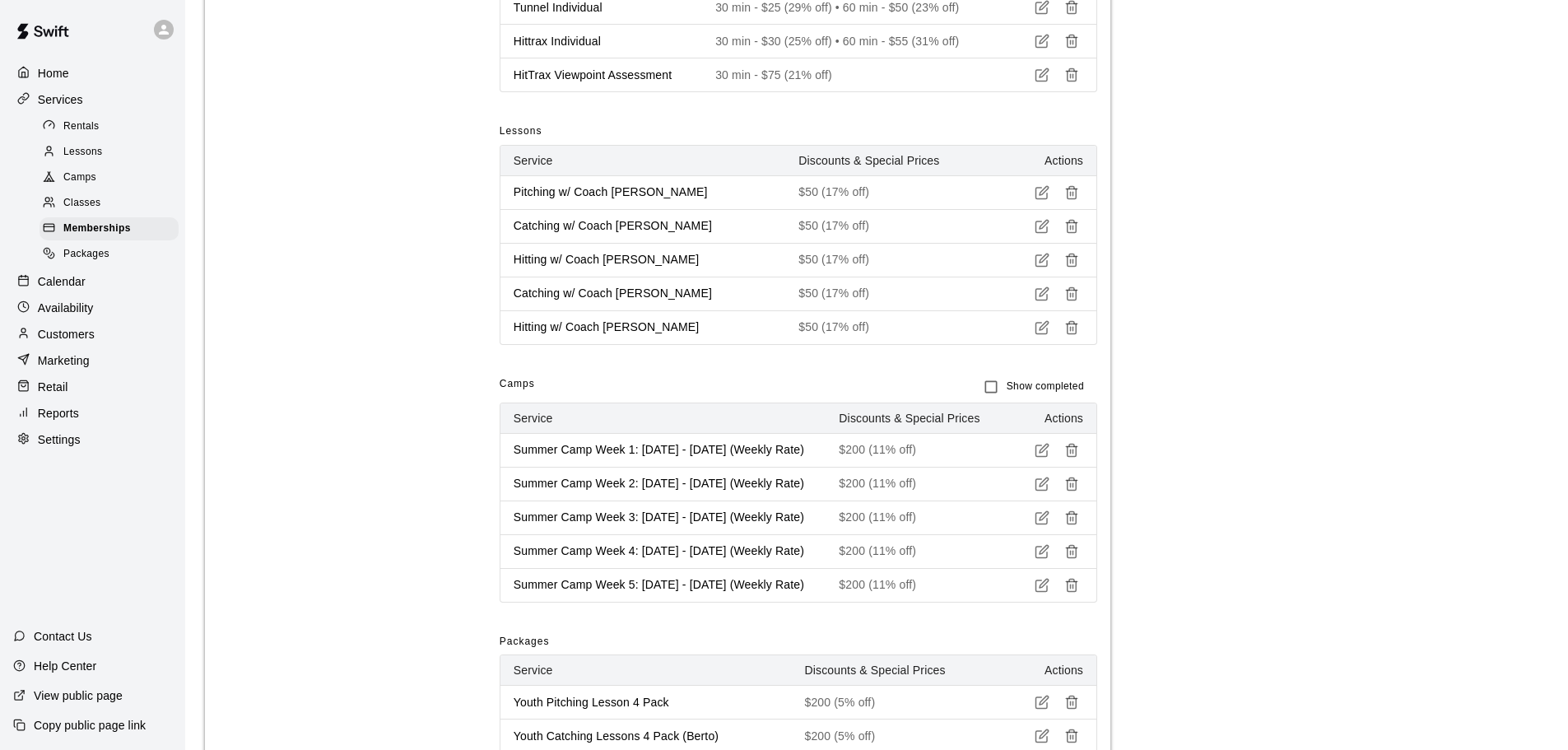
click at [434, 368] on div "Discounts & Special Pricing Give members discounts or special pricing on other …" at bounding box center [332, 424] width 229 height 1033
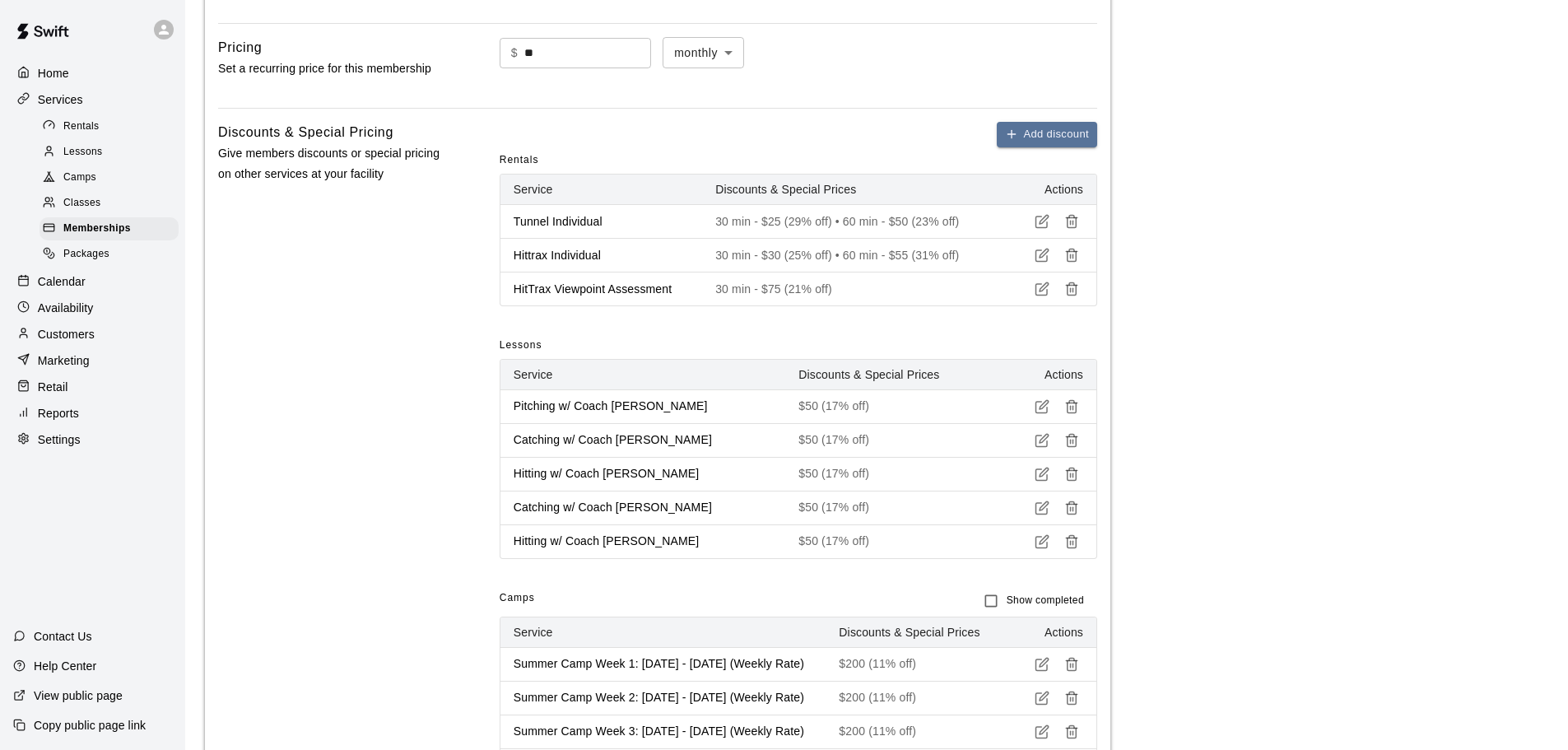
scroll to position [745, 0]
